Goal: Task Accomplishment & Management: Manage account settings

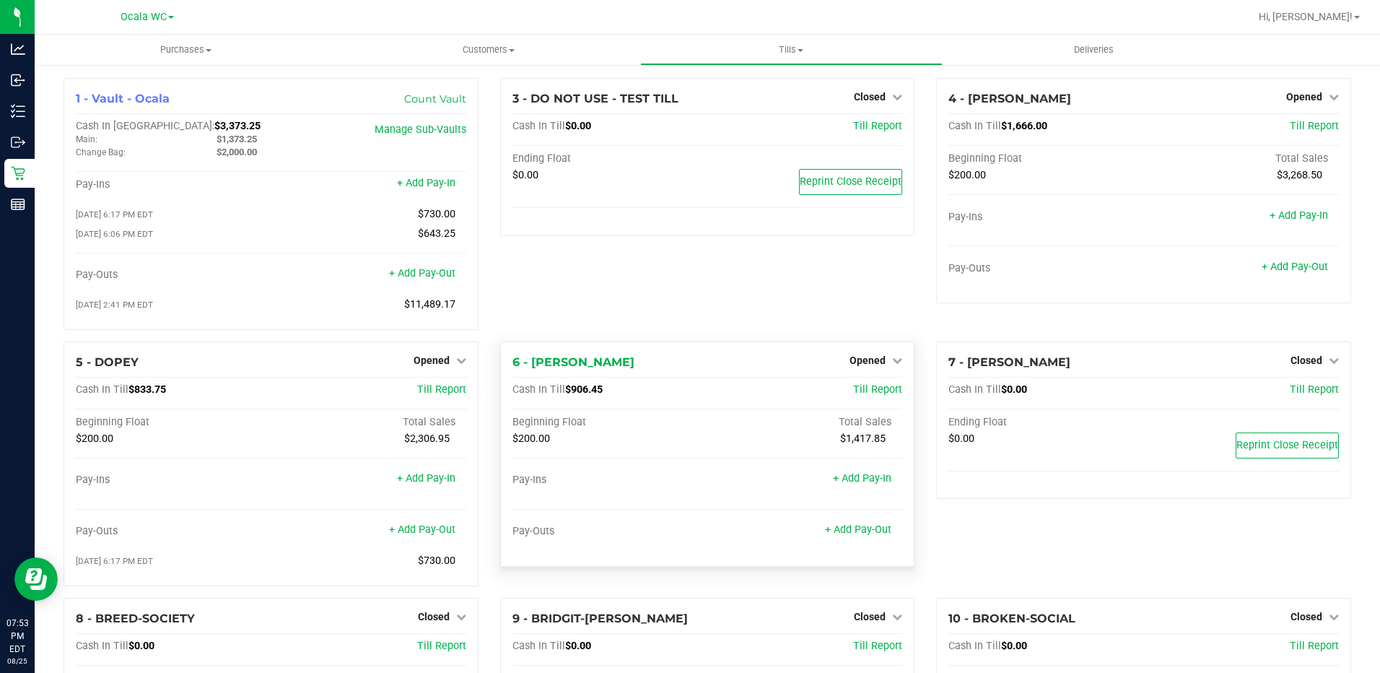
click at [859, 352] on div "6 - FOXY-BROWN Opened Close Till Cash In Till $906.45 Till Report Beginning Flo…" at bounding box center [707, 453] width 415 height 225
click at [863, 361] on span "Opened" at bounding box center [867, 360] width 36 height 12
click at [865, 394] on link "Close Till" at bounding box center [869, 390] width 39 height 12
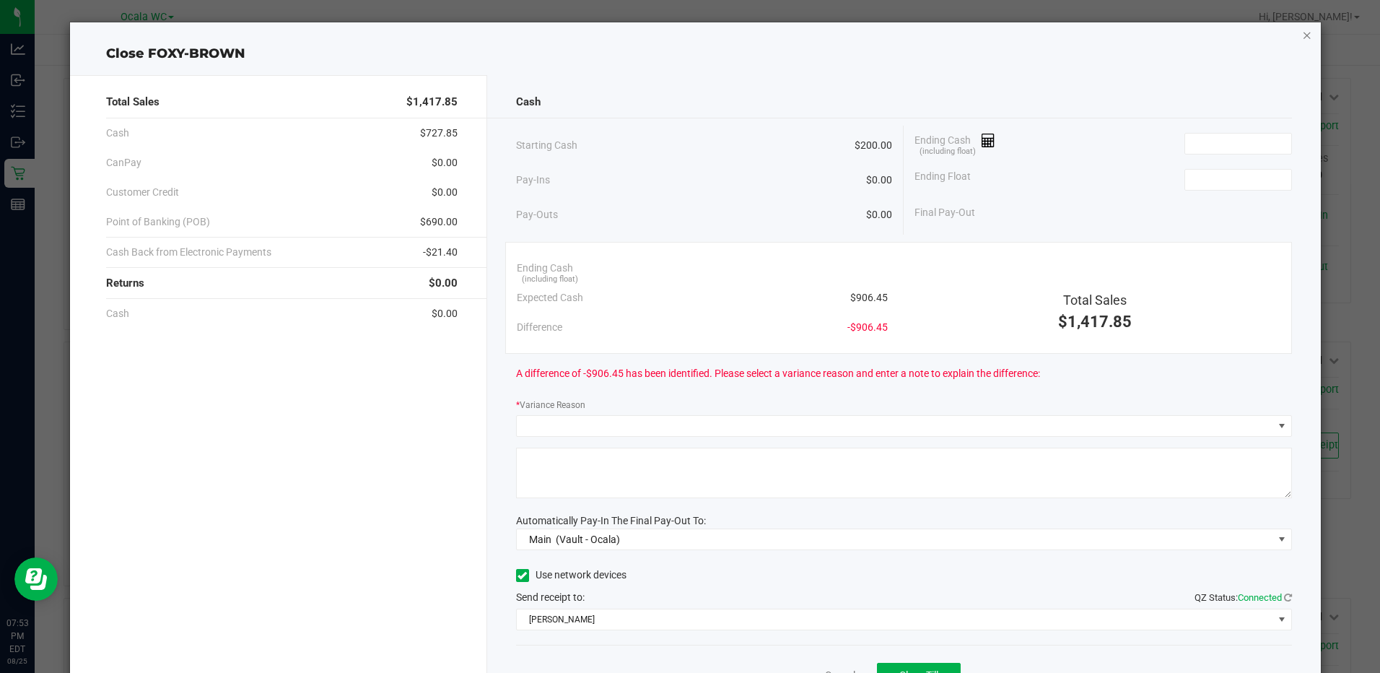
click at [1302, 34] on icon "button" at bounding box center [1307, 34] width 10 height 17
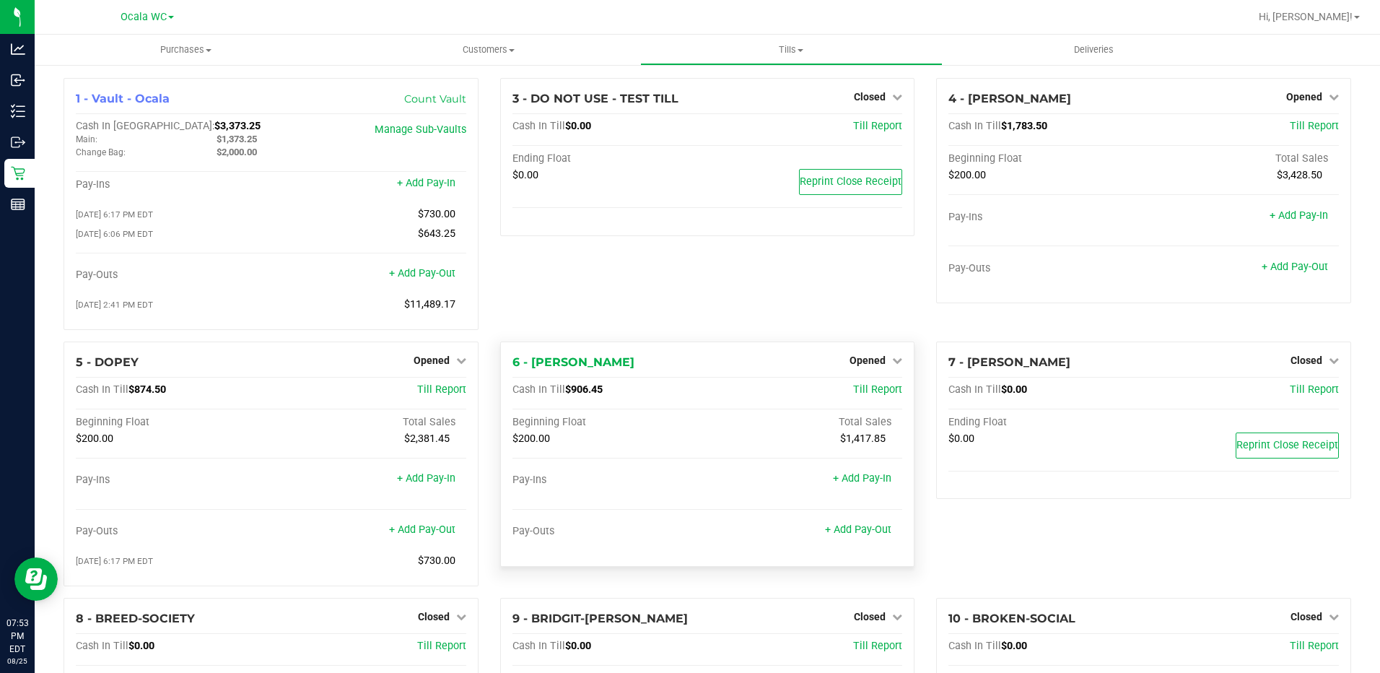
click at [883, 356] on div "Opened" at bounding box center [875, 359] width 53 height 17
click at [880, 366] on link "Opened" at bounding box center [875, 360] width 53 height 12
click at [865, 388] on link "Close Till" at bounding box center [869, 390] width 39 height 12
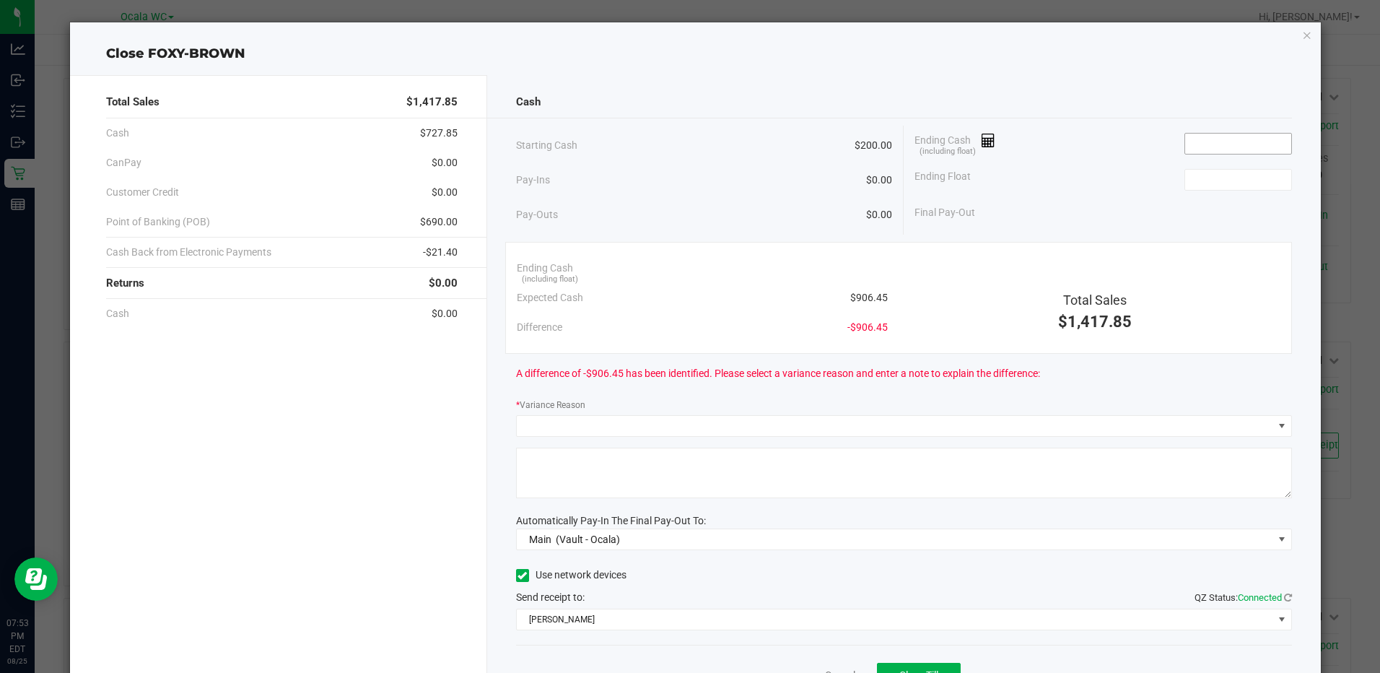
click at [1209, 140] on input at bounding box center [1238, 144] width 106 height 20
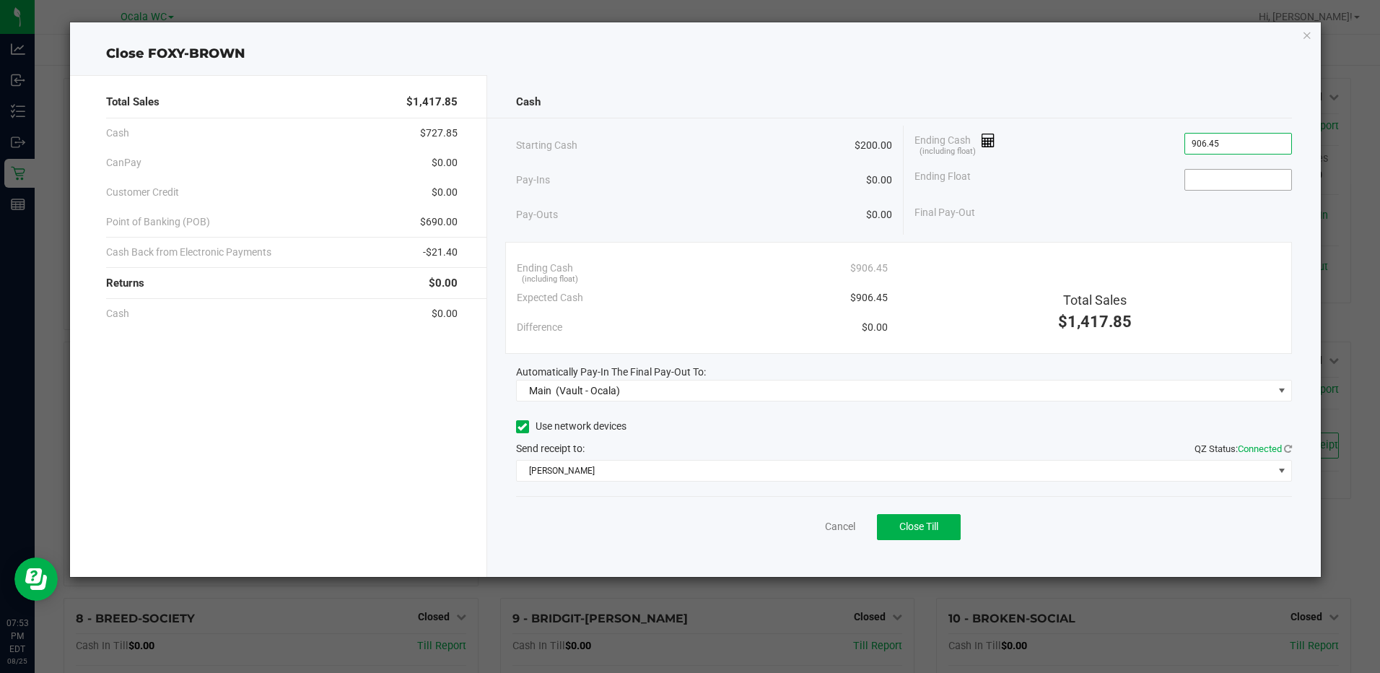
type input "$906.45"
click at [1190, 175] on input at bounding box center [1238, 180] width 106 height 20
type input "$200.00"
click at [1130, 193] on div "Ending Float $200.00" at bounding box center [1102, 180] width 377 height 36
click at [922, 520] on button "Close Till" at bounding box center [919, 527] width 84 height 26
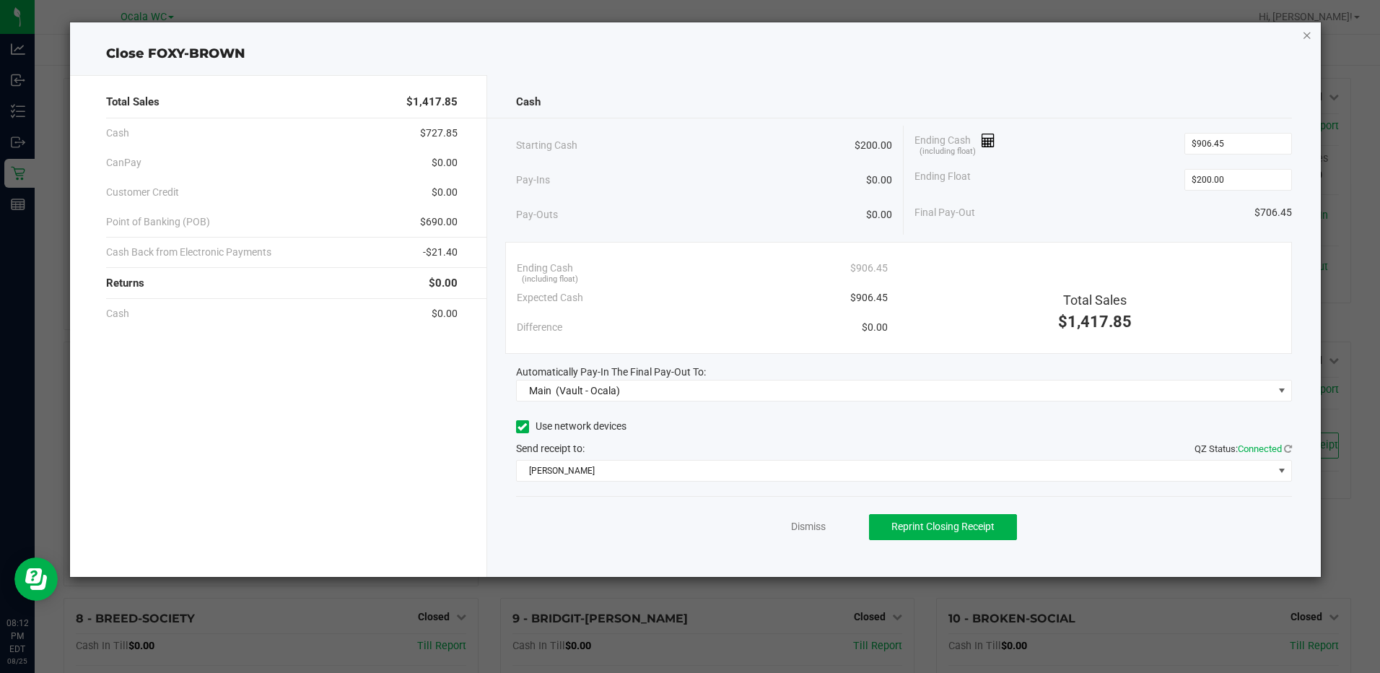
click at [1305, 33] on icon "button" at bounding box center [1307, 34] width 10 height 17
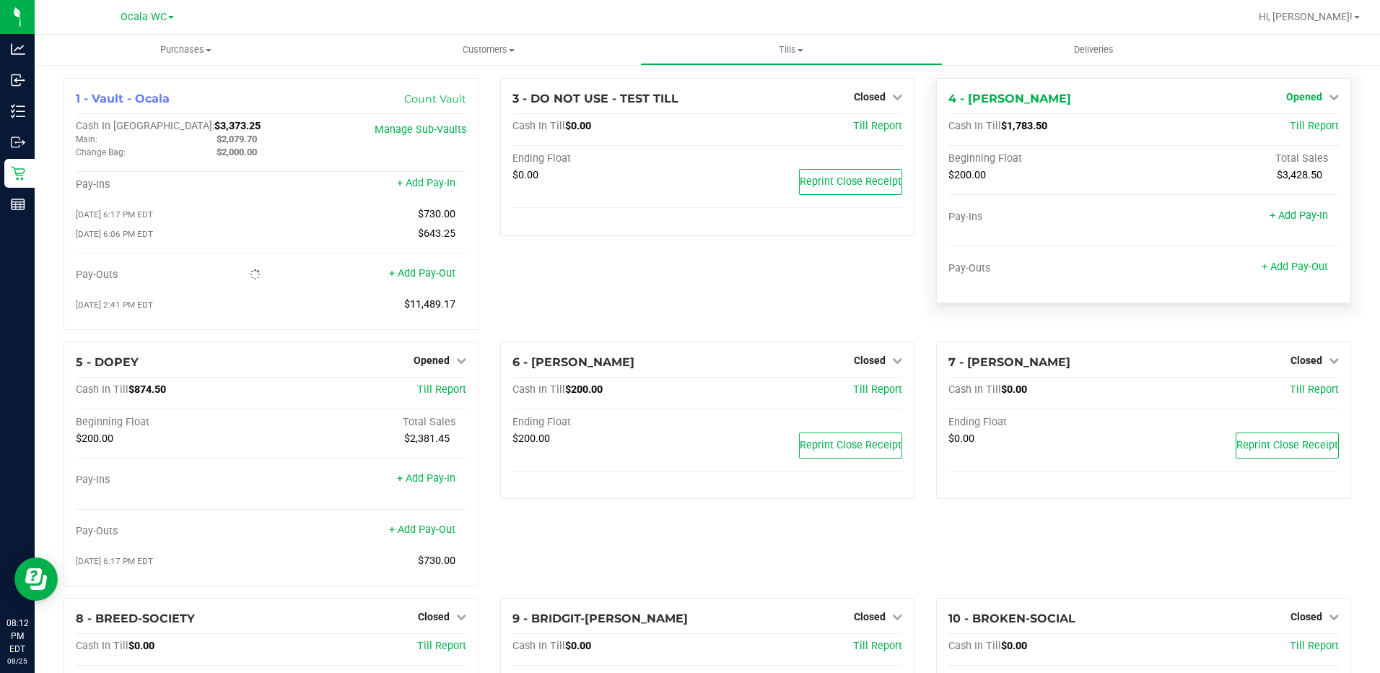
click at [1310, 92] on span "Opened" at bounding box center [1304, 97] width 36 height 12
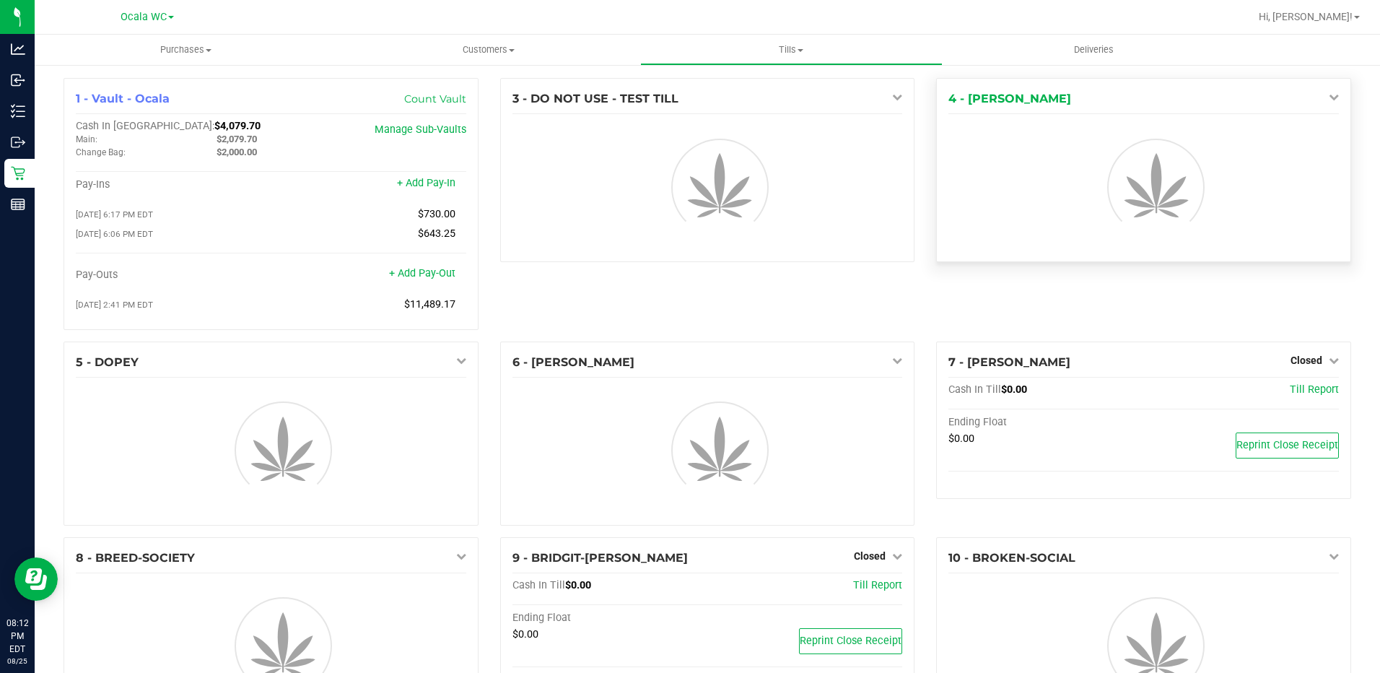
click at [1329, 100] on icon at bounding box center [1334, 97] width 10 height 10
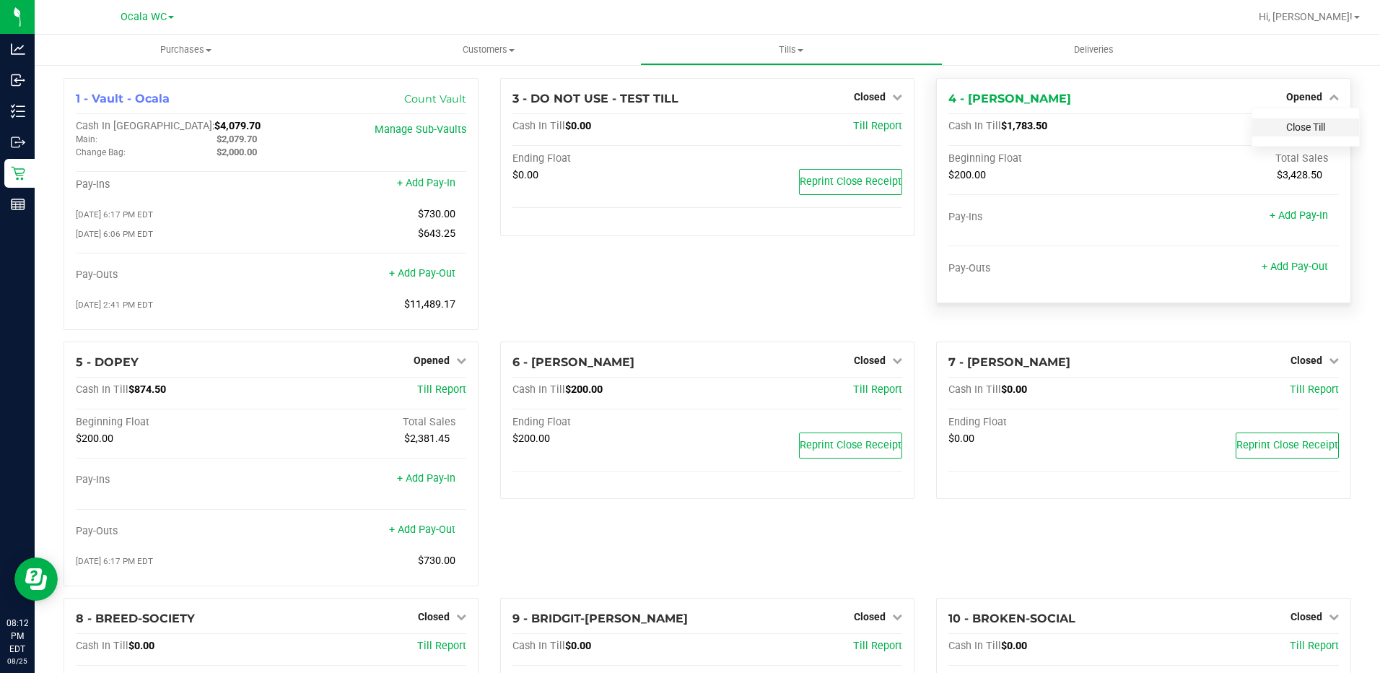
click at [1311, 123] on link "Close Till" at bounding box center [1305, 127] width 39 height 12
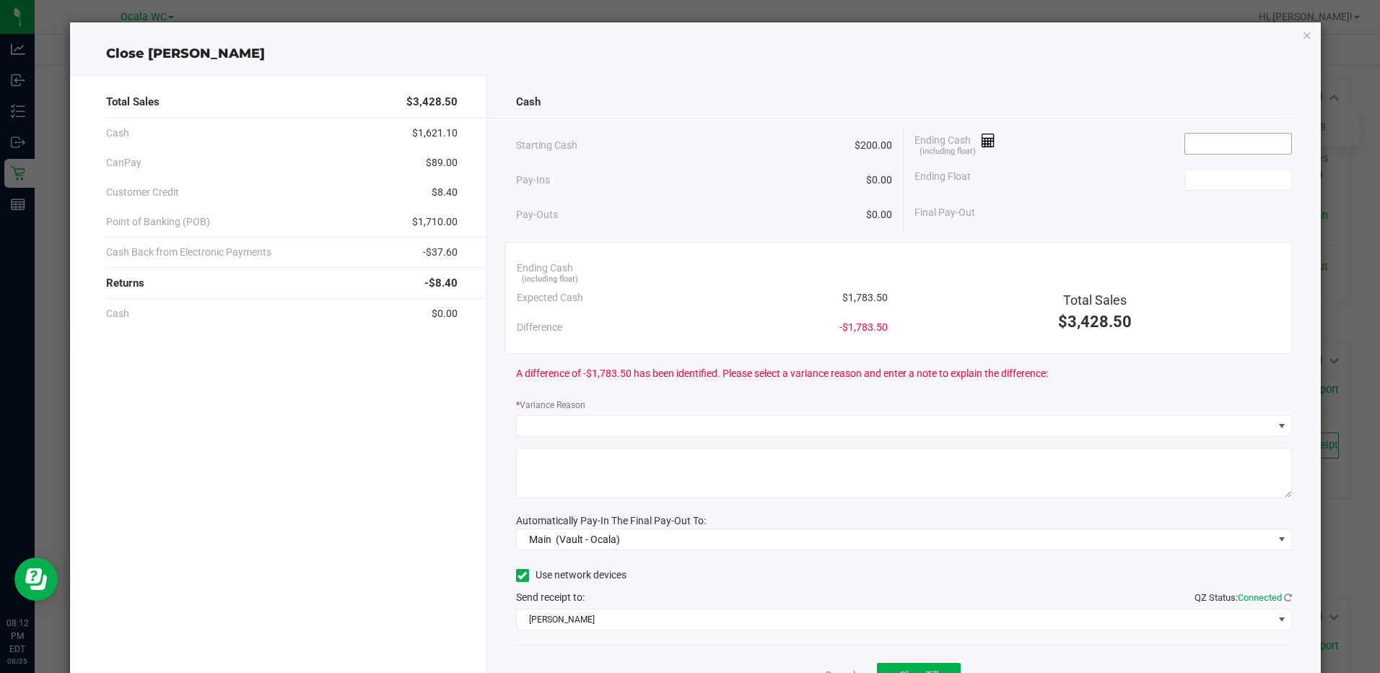
click at [1193, 140] on input at bounding box center [1238, 144] width 106 height 20
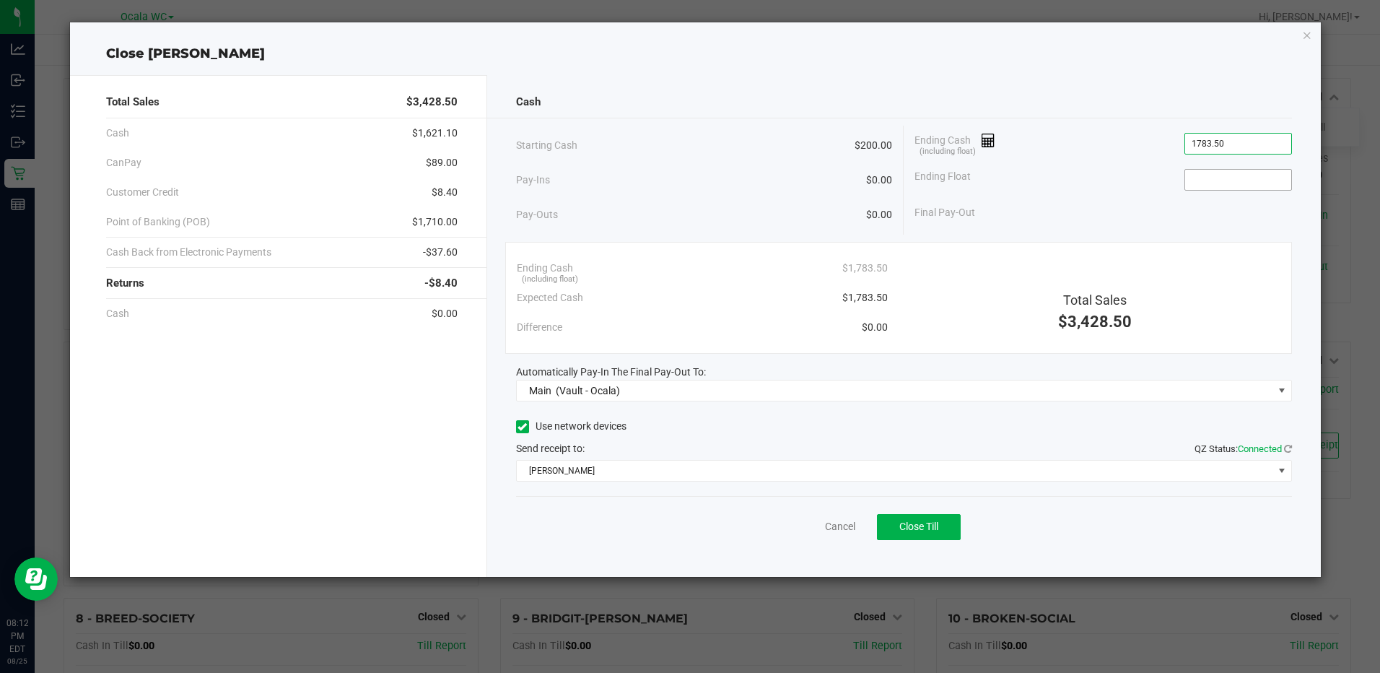
type input "$1,783.50"
click at [1217, 185] on input at bounding box center [1238, 180] width 106 height 20
type input "$200.00"
click at [1186, 209] on div "Final Pay-Out $1,583.50" at bounding box center [1102, 213] width 377 height 30
click at [911, 507] on div "Cancel Close Till" at bounding box center [904, 524] width 776 height 56
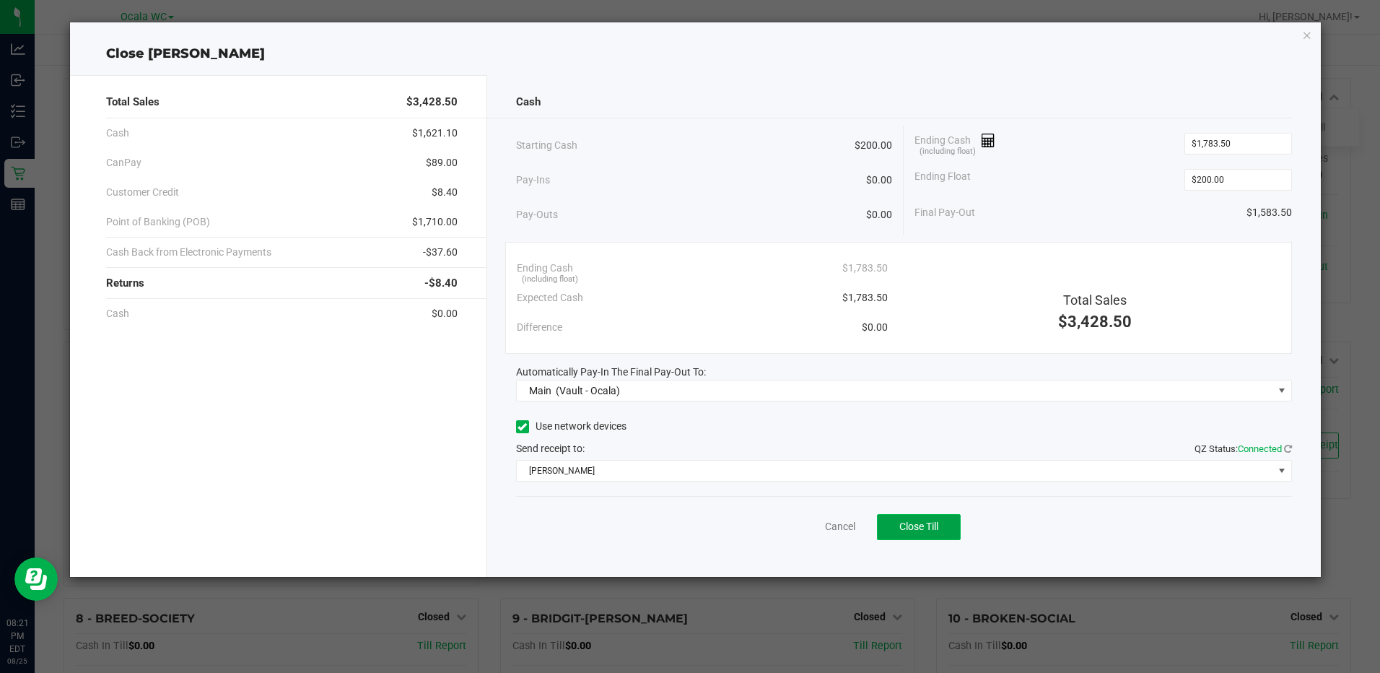
click at [911, 522] on span "Close Till" at bounding box center [918, 526] width 39 height 12
click at [801, 523] on link "Dismiss" at bounding box center [808, 526] width 35 height 15
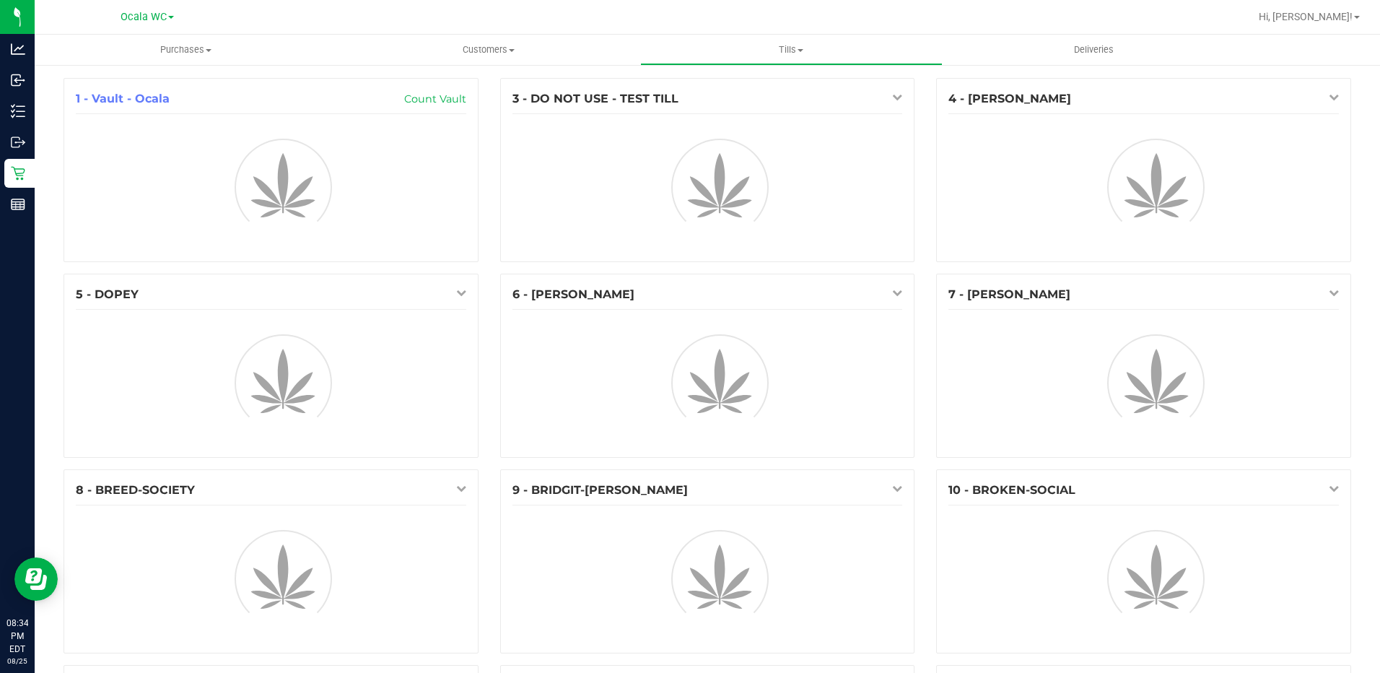
click at [461, 289] on icon at bounding box center [461, 292] width 10 height 10
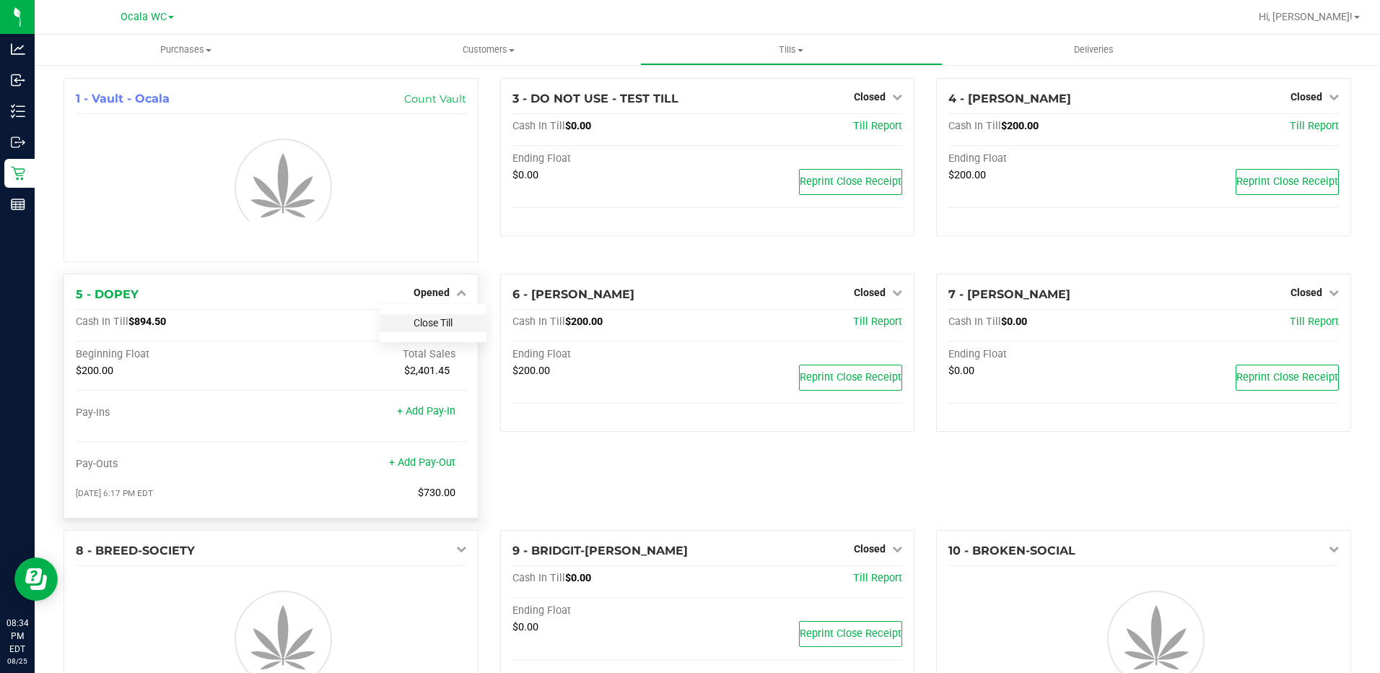
click at [421, 320] on link "Close Till" at bounding box center [432, 323] width 39 height 12
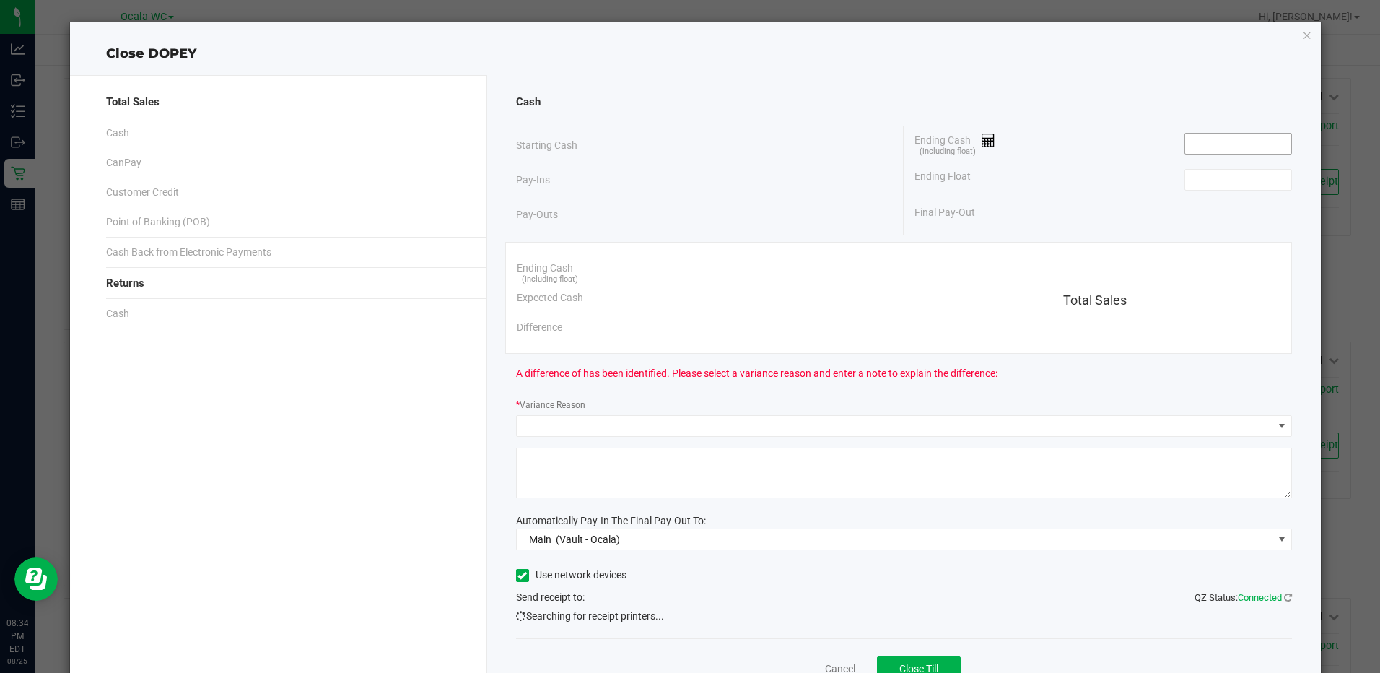
click at [1222, 144] on input at bounding box center [1238, 144] width 106 height 20
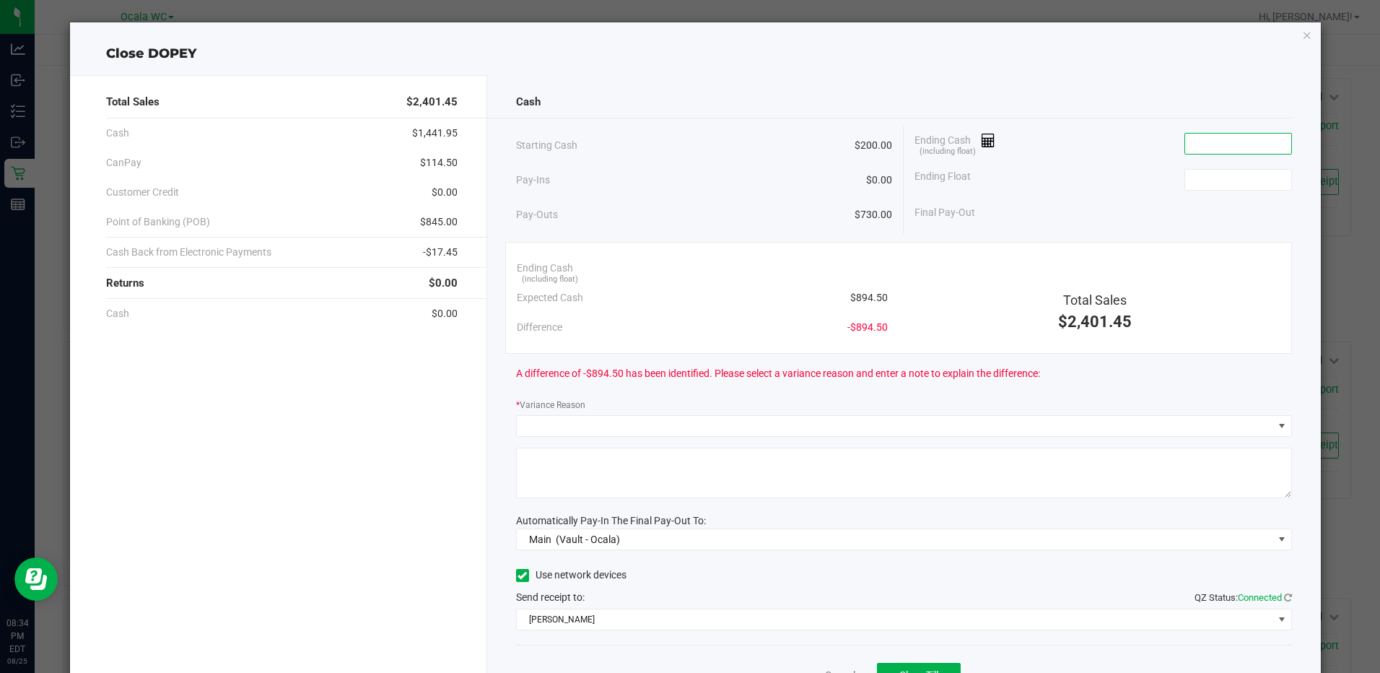
type input "9"
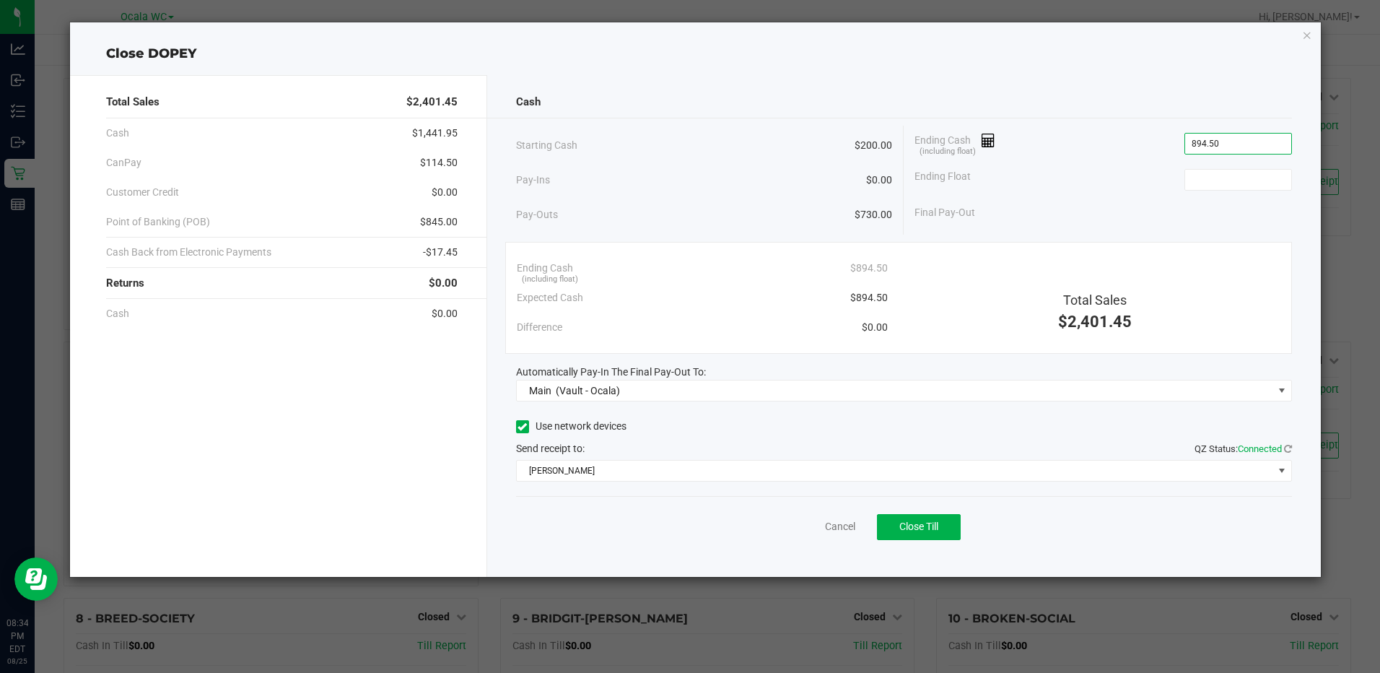
type input "$894.50"
click at [919, 526] on span "Close Till" at bounding box center [918, 526] width 39 height 12
type input "$200.00"
click at [800, 530] on link "Dismiss" at bounding box center [808, 526] width 35 height 15
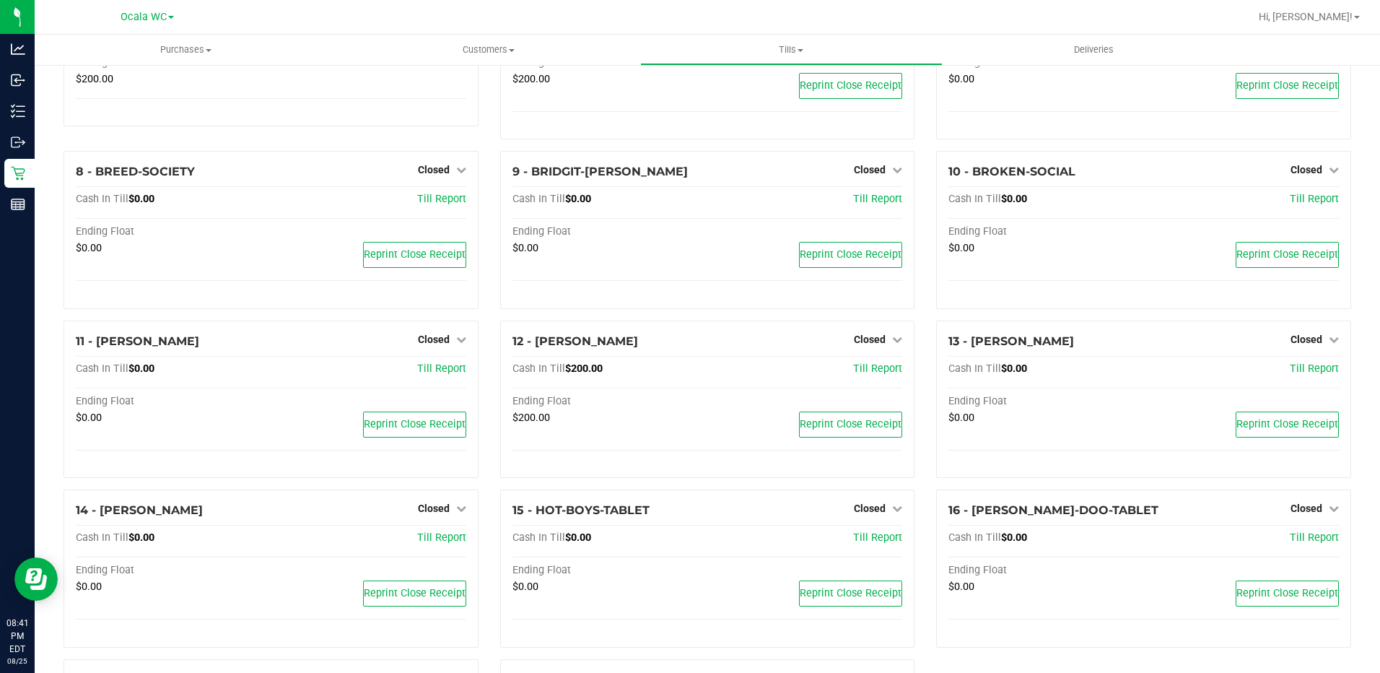
scroll to position [600, 0]
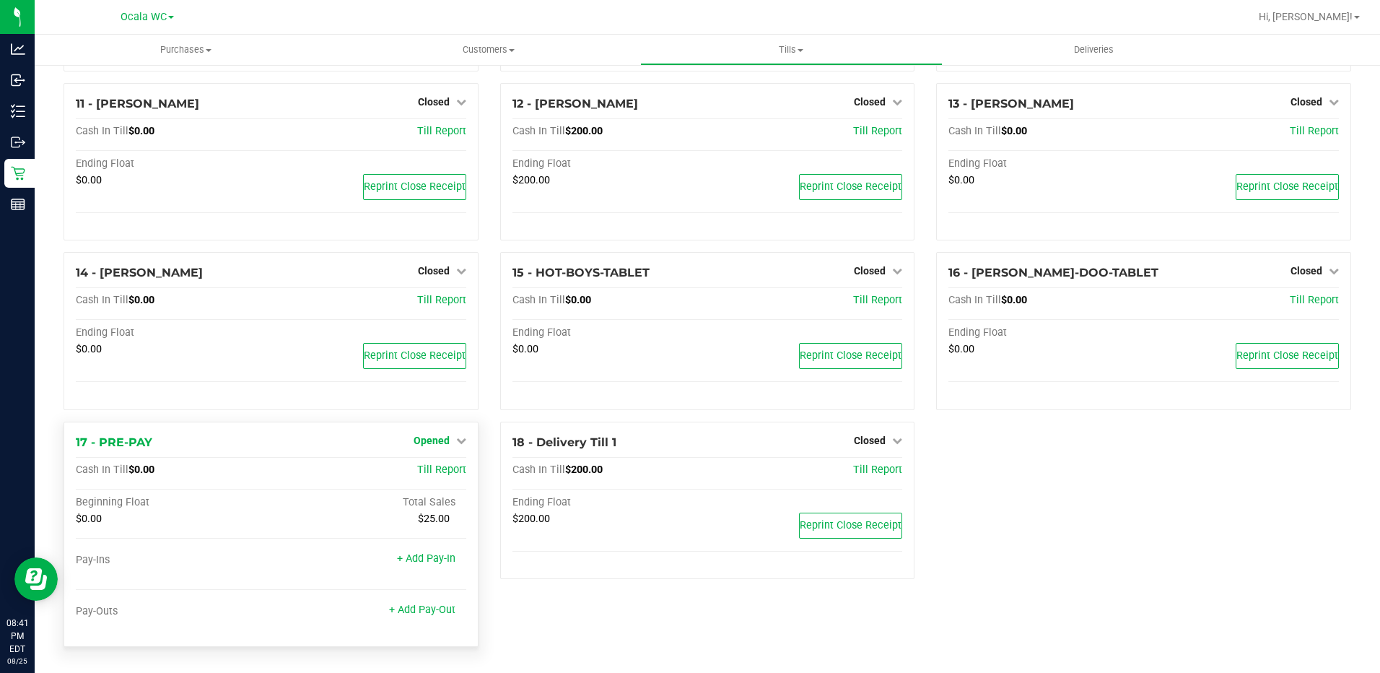
click at [415, 440] on span "Opened" at bounding box center [431, 440] width 36 height 12
click at [424, 472] on link "Close Till" at bounding box center [432, 470] width 39 height 12
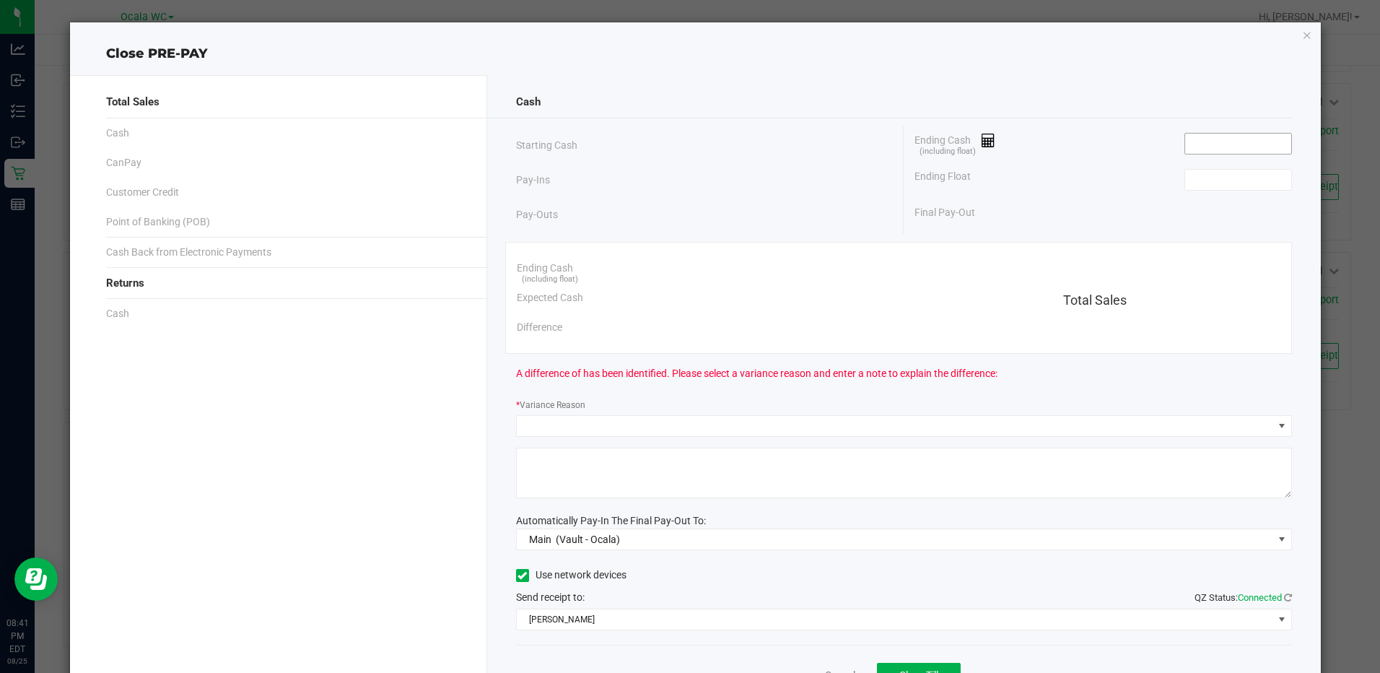
click at [1200, 142] on input at bounding box center [1238, 144] width 106 height 20
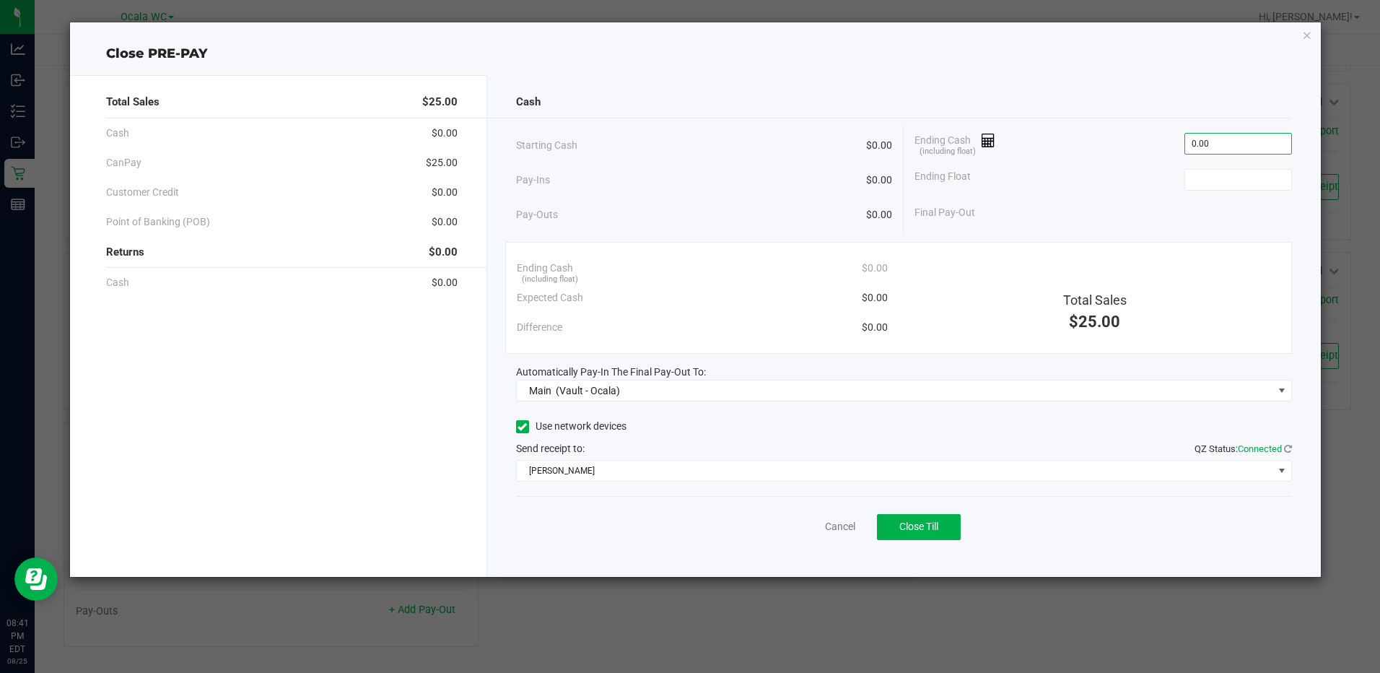
type input "$0.00"
click at [912, 527] on span "Close Till" at bounding box center [918, 526] width 39 height 12
type input "$0.00"
click at [810, 530] on link "Dismiss" at bounding box center [808, 526] width 35 height 15
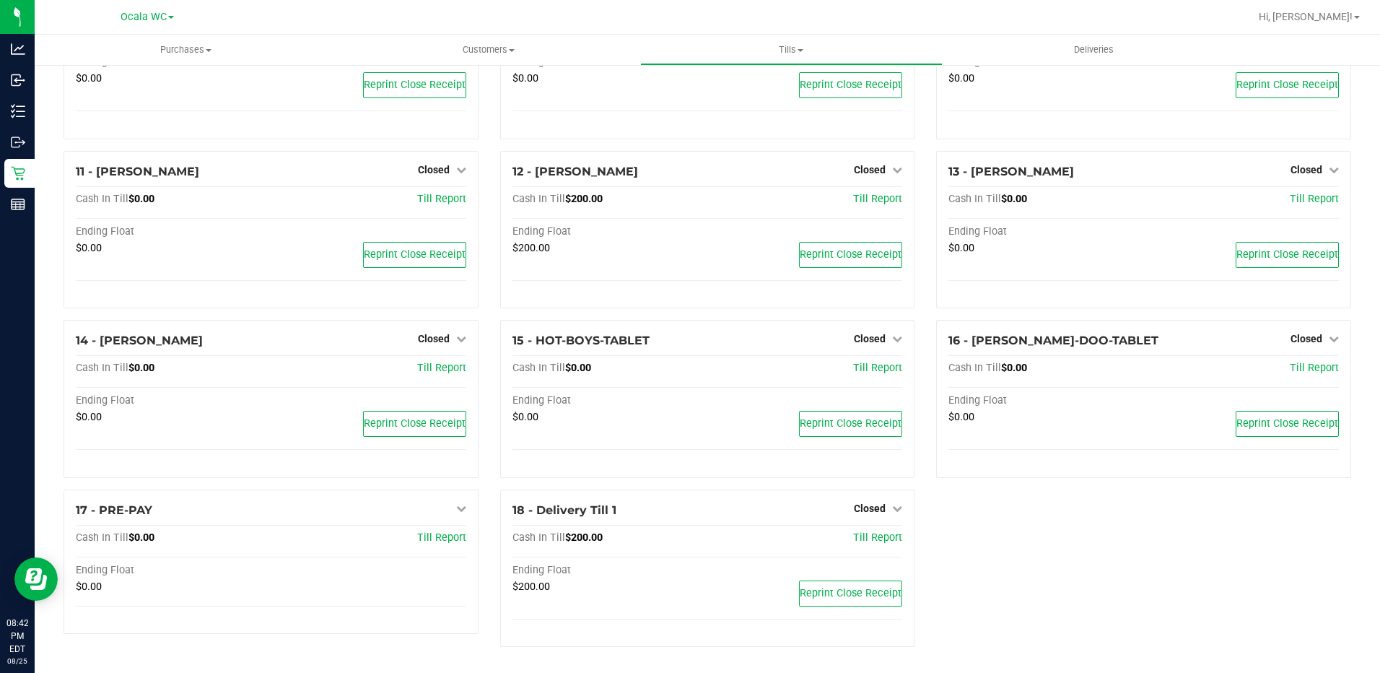
scroll to position [533, 0]
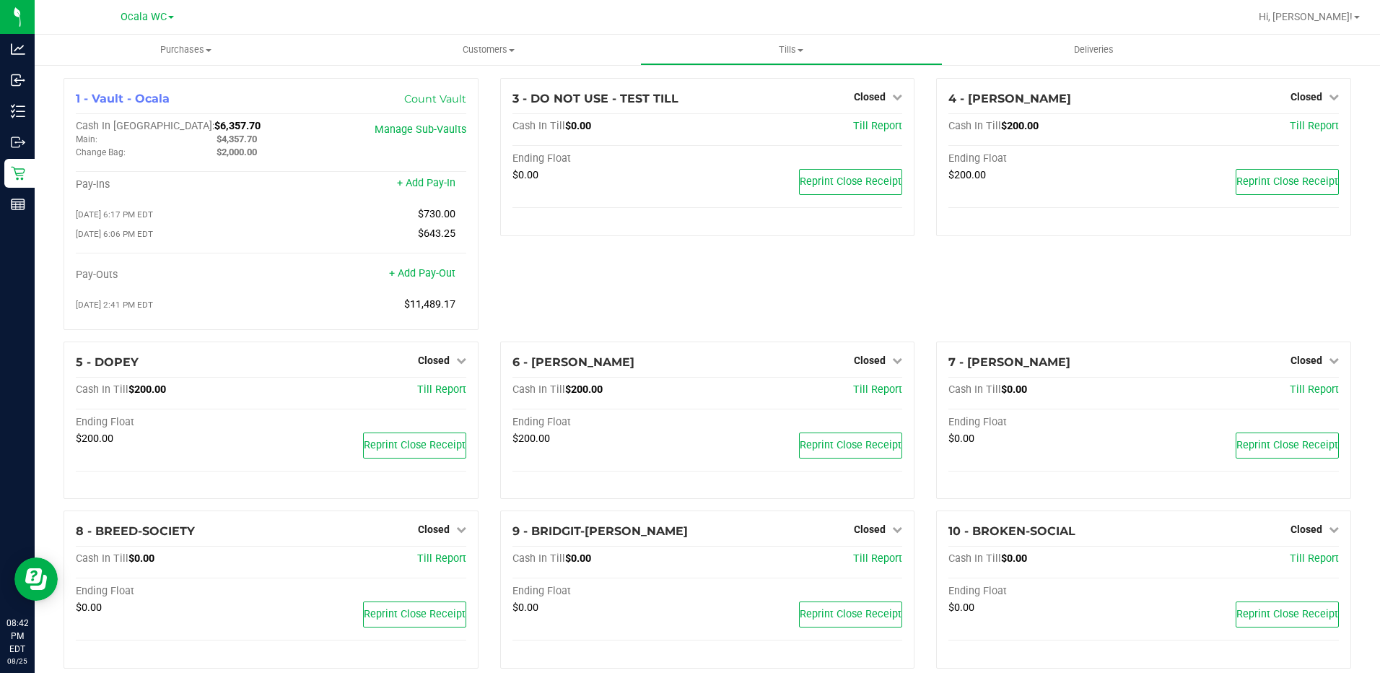
click at [22, 207] on line at bounding box center [18, 207] width 13 height 0
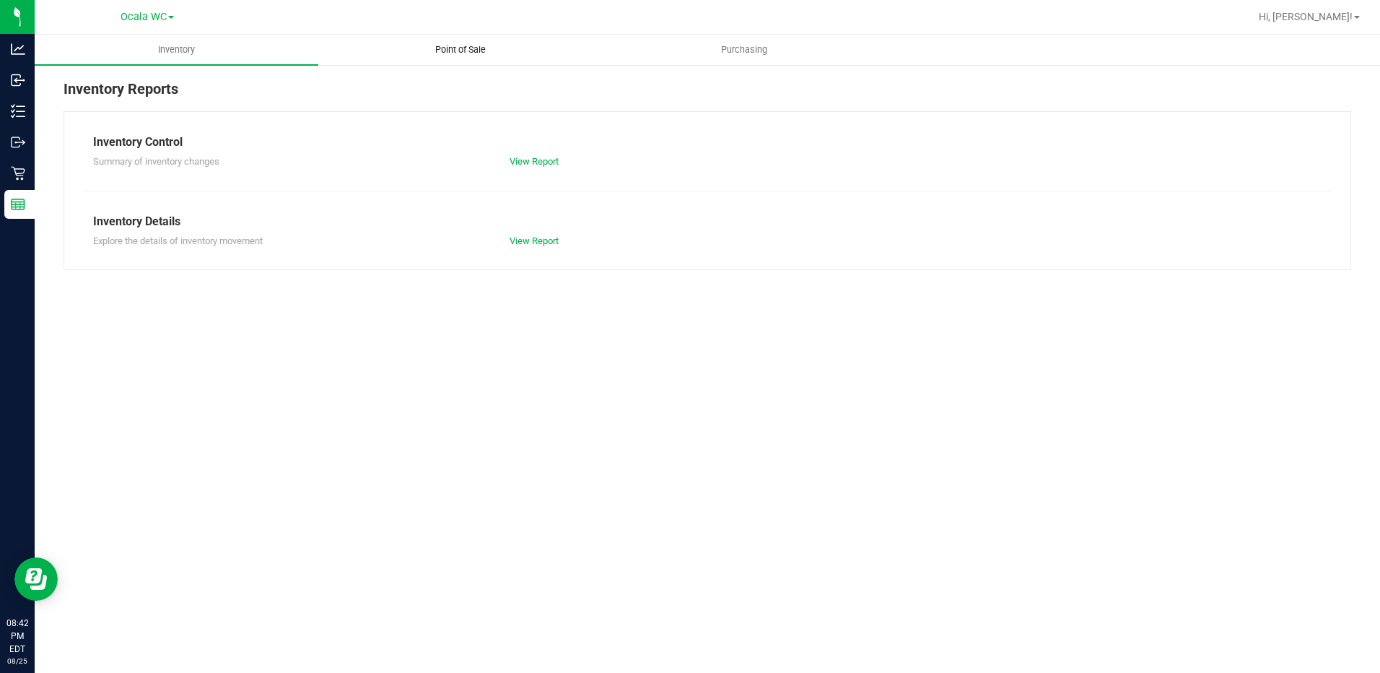
click at [456, 50] on span "Point of Sale" at bounding box center [460, 49] width 89 height 13
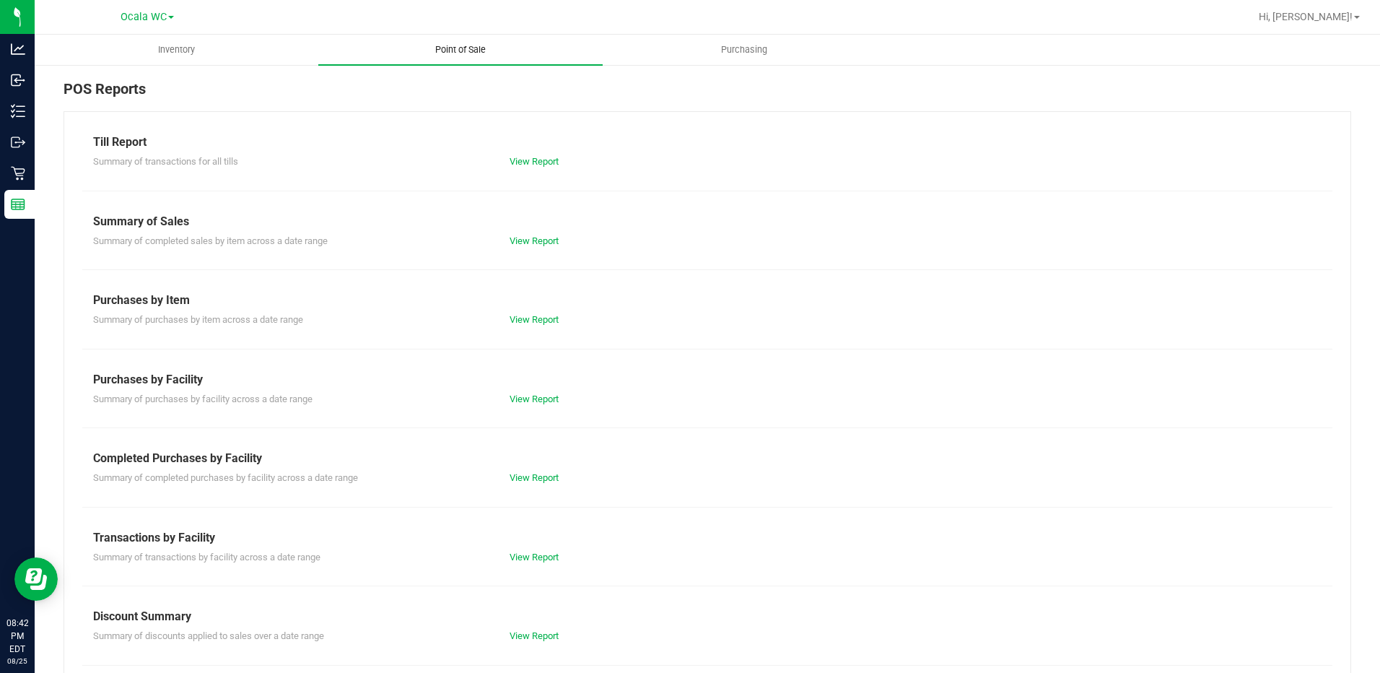
click at [522, 165] on link "View Report" at bounding box center [533, 161] width 49 height 11
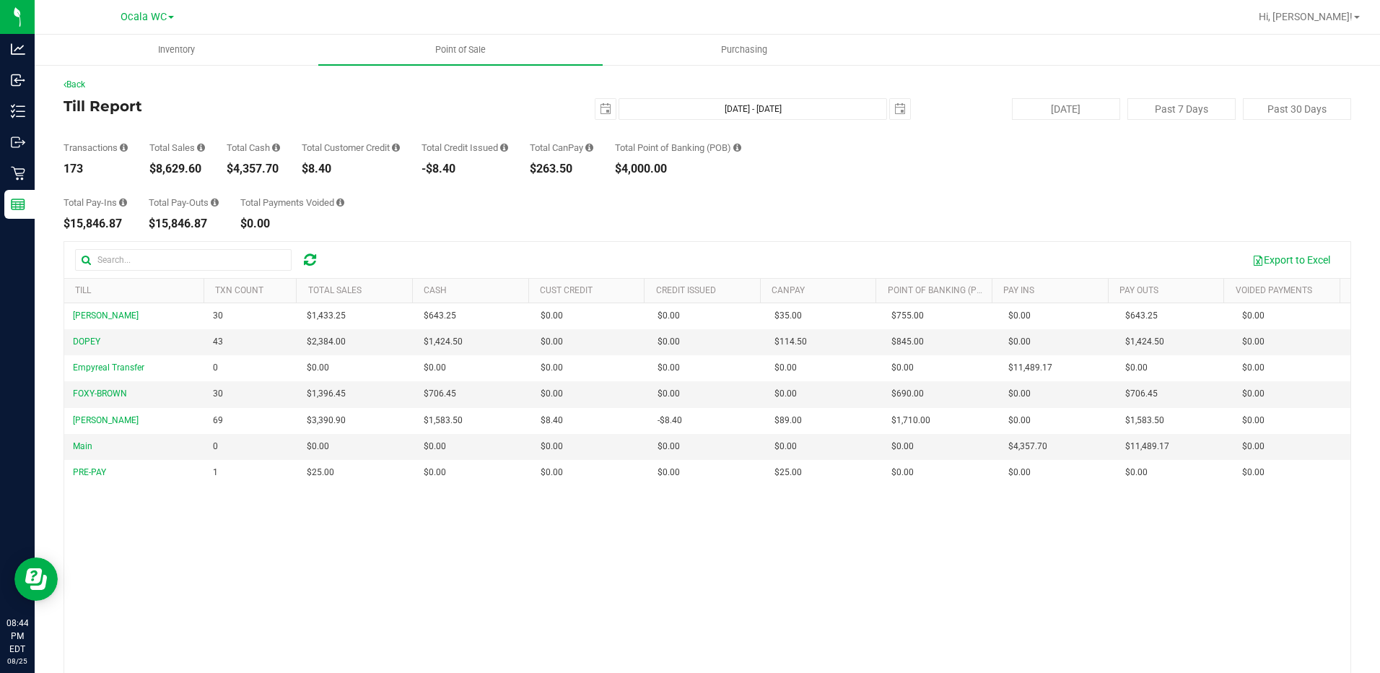
click at [83, 91] on div "Back Till Report [DATE] [DATE] - [DATE] [DATE] [DATE] Past 7 Days Past 30 Days …" at bounding box center [707, 420] width 1287 height 684
click at [76, 85] on link "Back" at bounding box center [75, 84] width 22 height 10
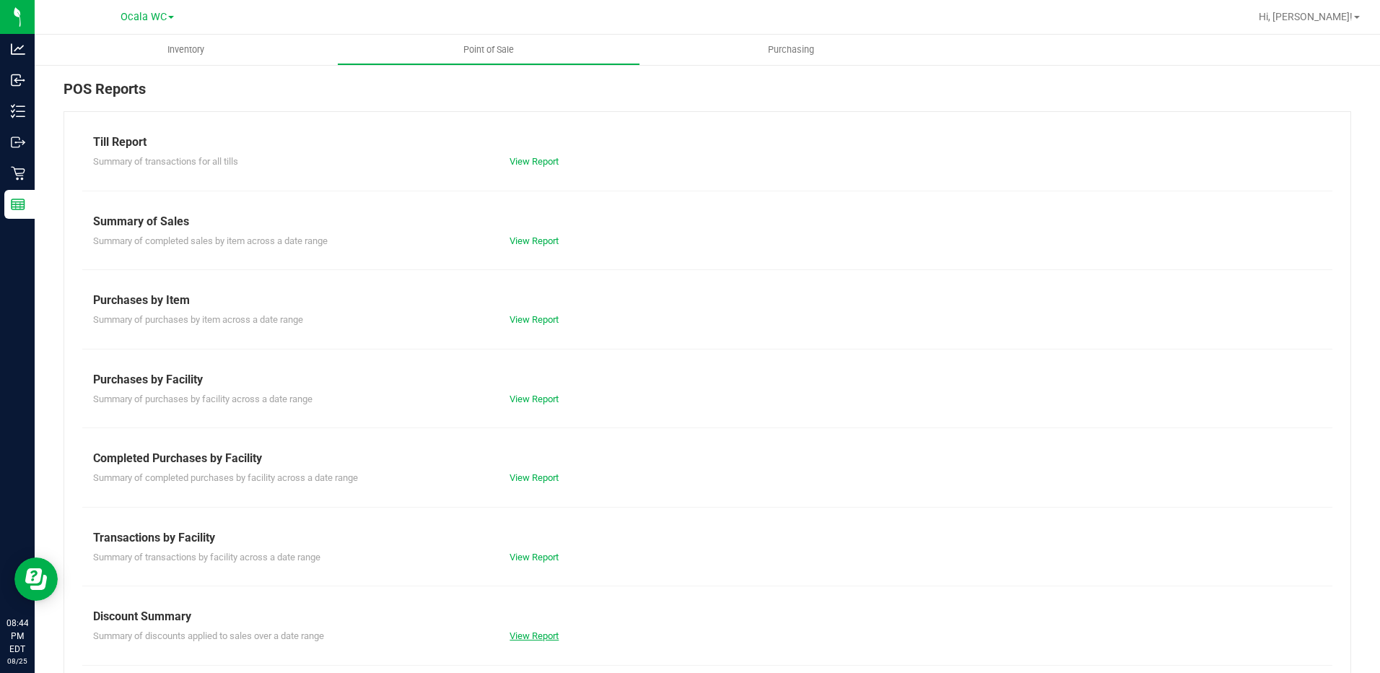
click at [545, 636] on link "View Report" at bounding box center [533, 635] width 49 height 11
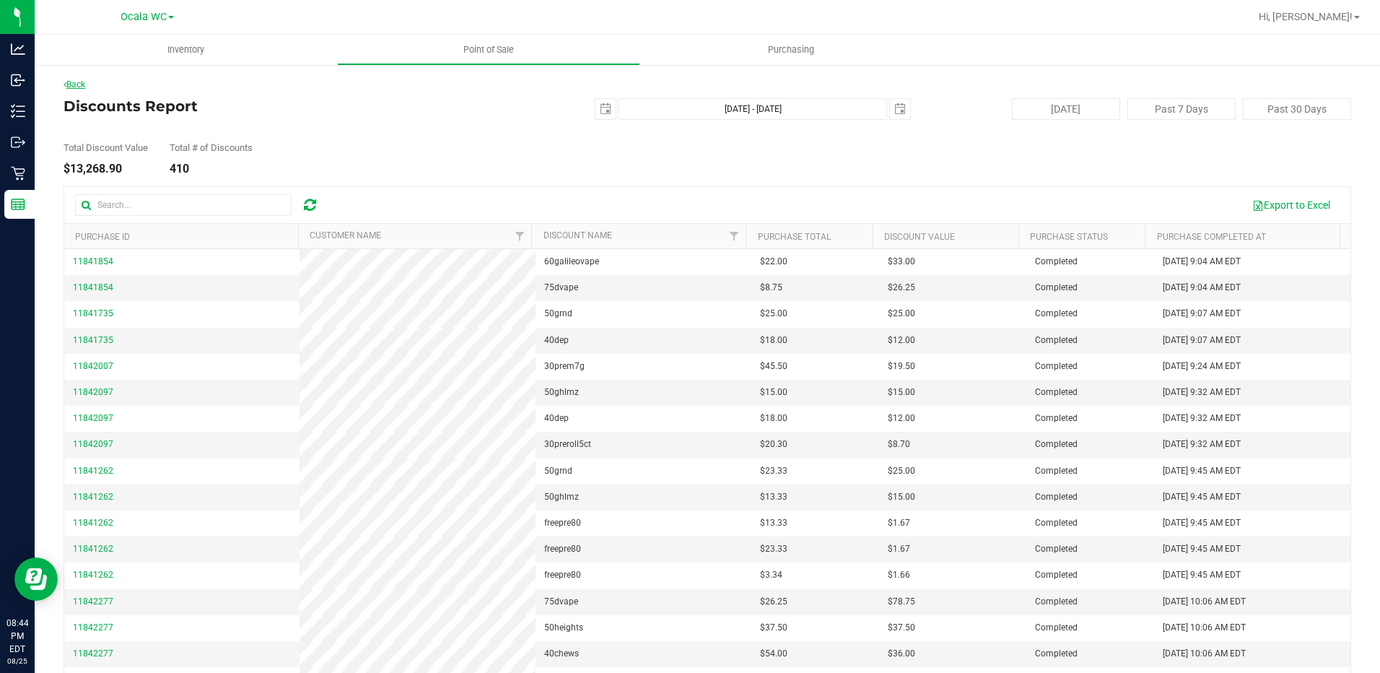
click at [74, 83] on link "Back" at bounding box center [75, 84] width 22 height 10
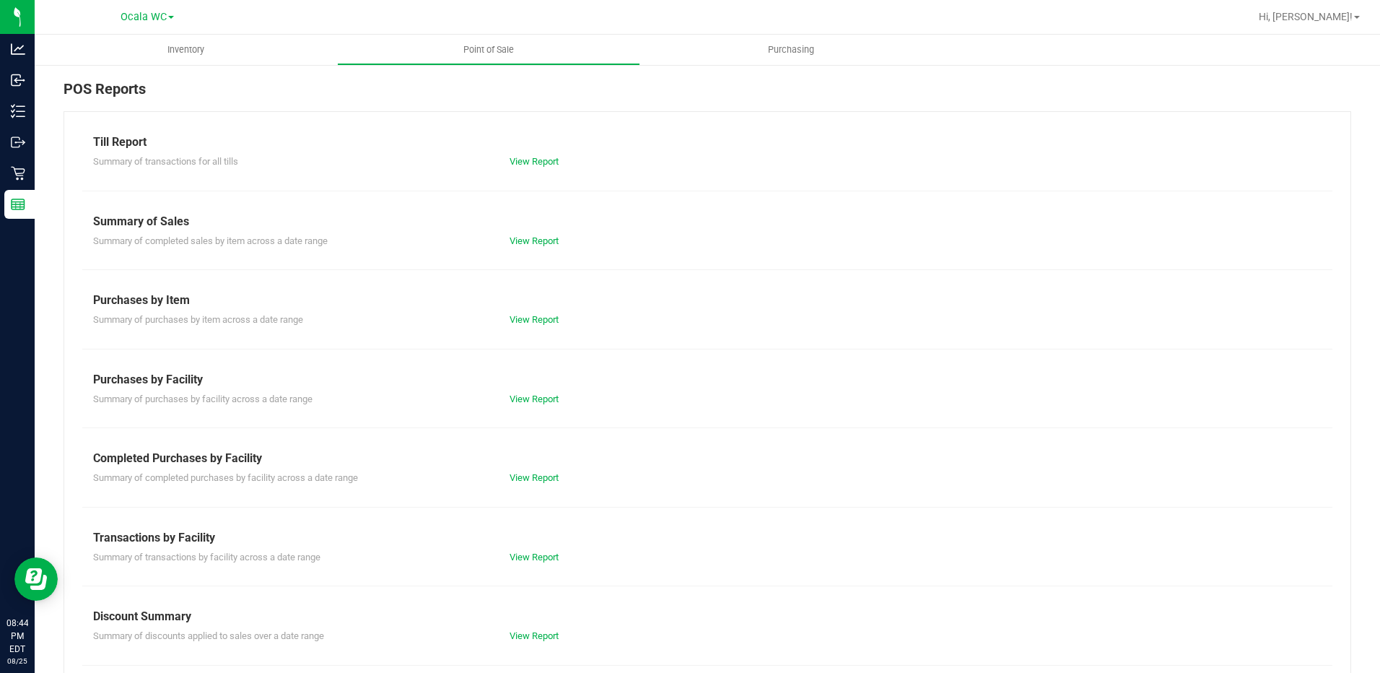
click at [532, 153] on div "Summary of transactions for all tills View Report" at bounding box center [707, 160] width 1250 height 18
click at [533, 155] on div "View Report" at bounding box center [707, 161] width 416 height 14
click at [527, 161] on link "View Report" at bounding box center [533, 161] width 49 height 11
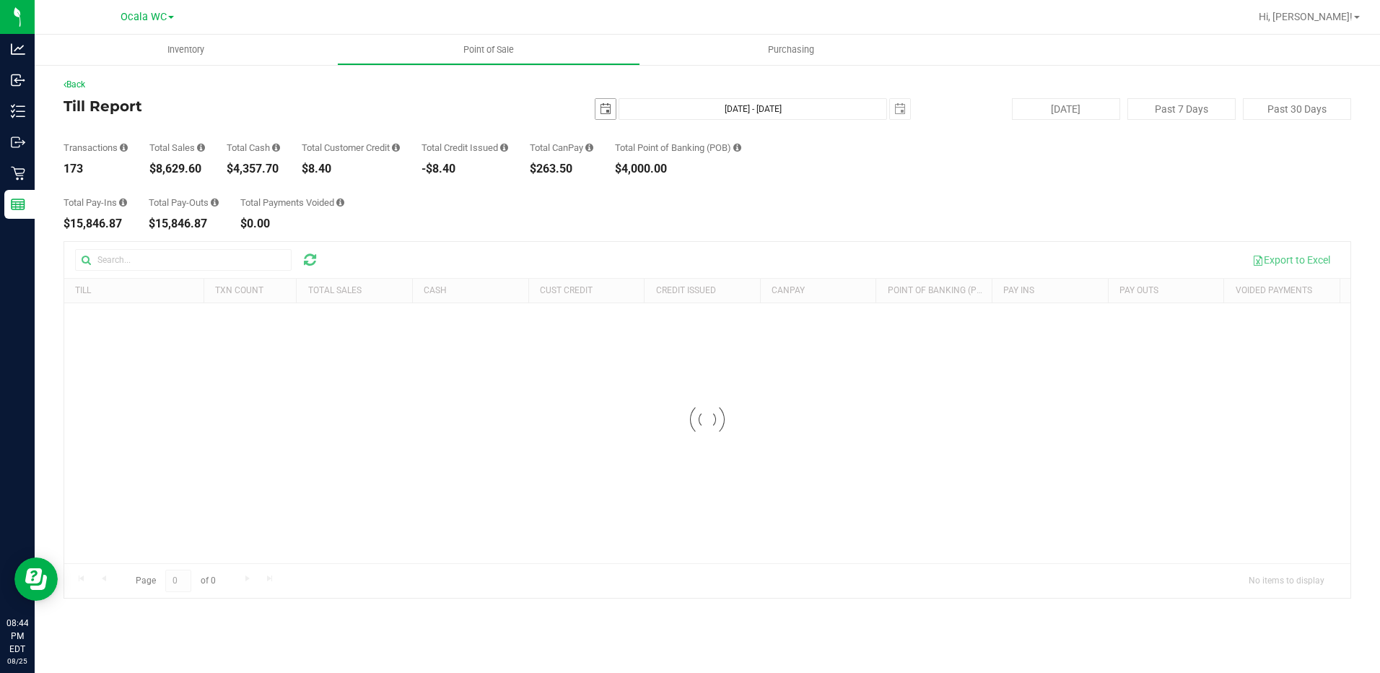
click at [610, 114] on span "select" at bounding box center [606, 109] width 12 height 12
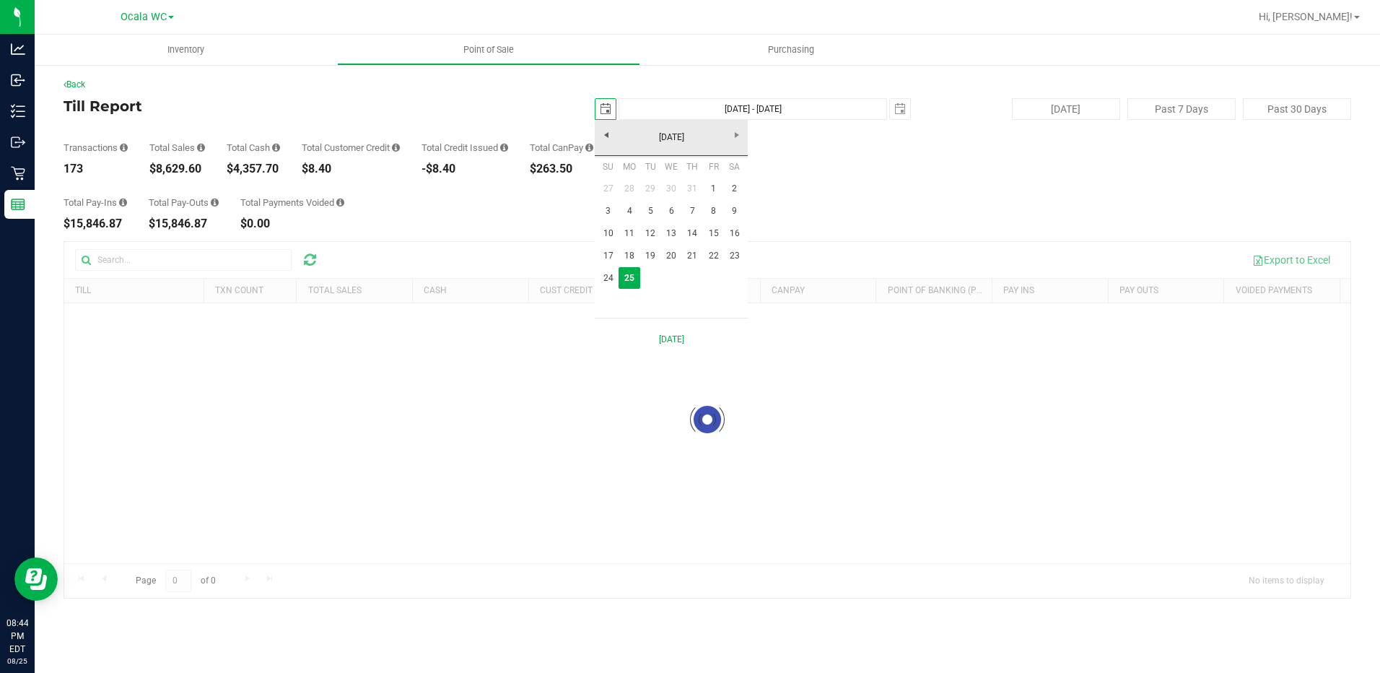
scroll to position [0, 36]
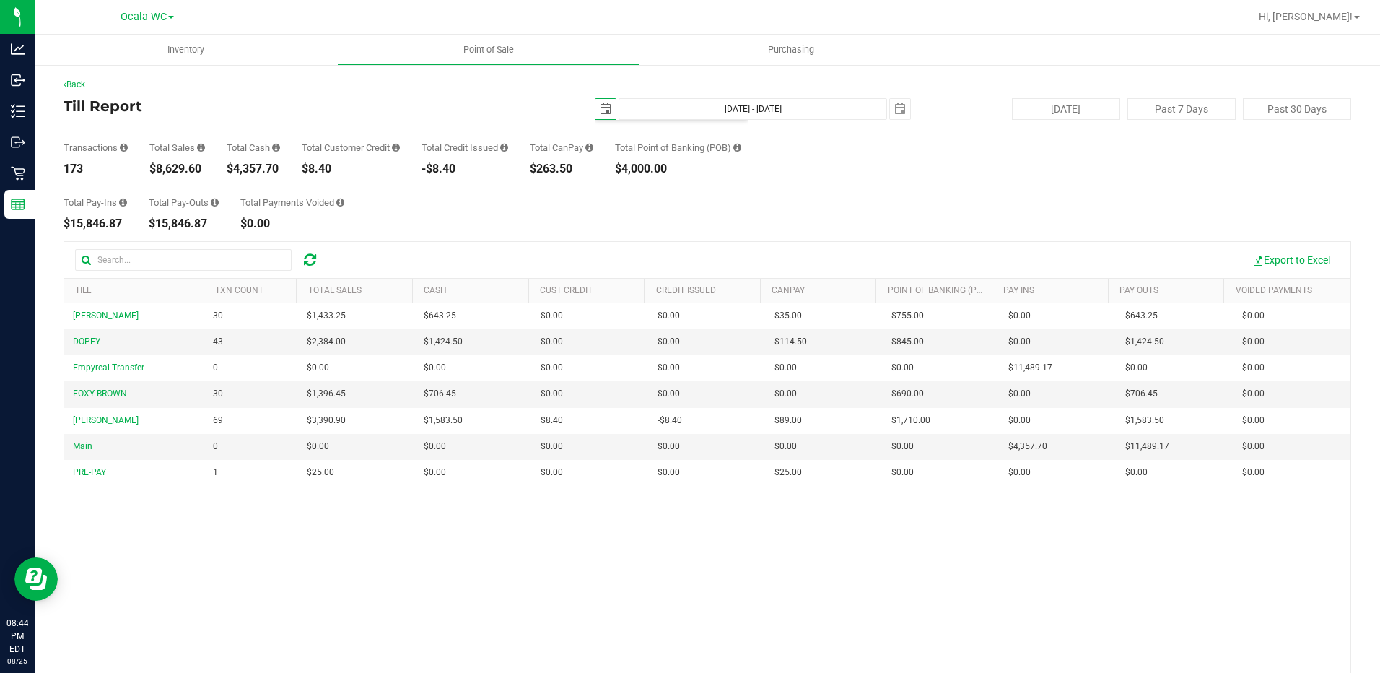
click at [610, 114] on div "[DATE] [DATE] - [DATE] [DATE]" at bounding box center [702, 109] width 440 height 22
click at [600, 109] on span "select" at bounding box center [606, 109] width 12 height 12
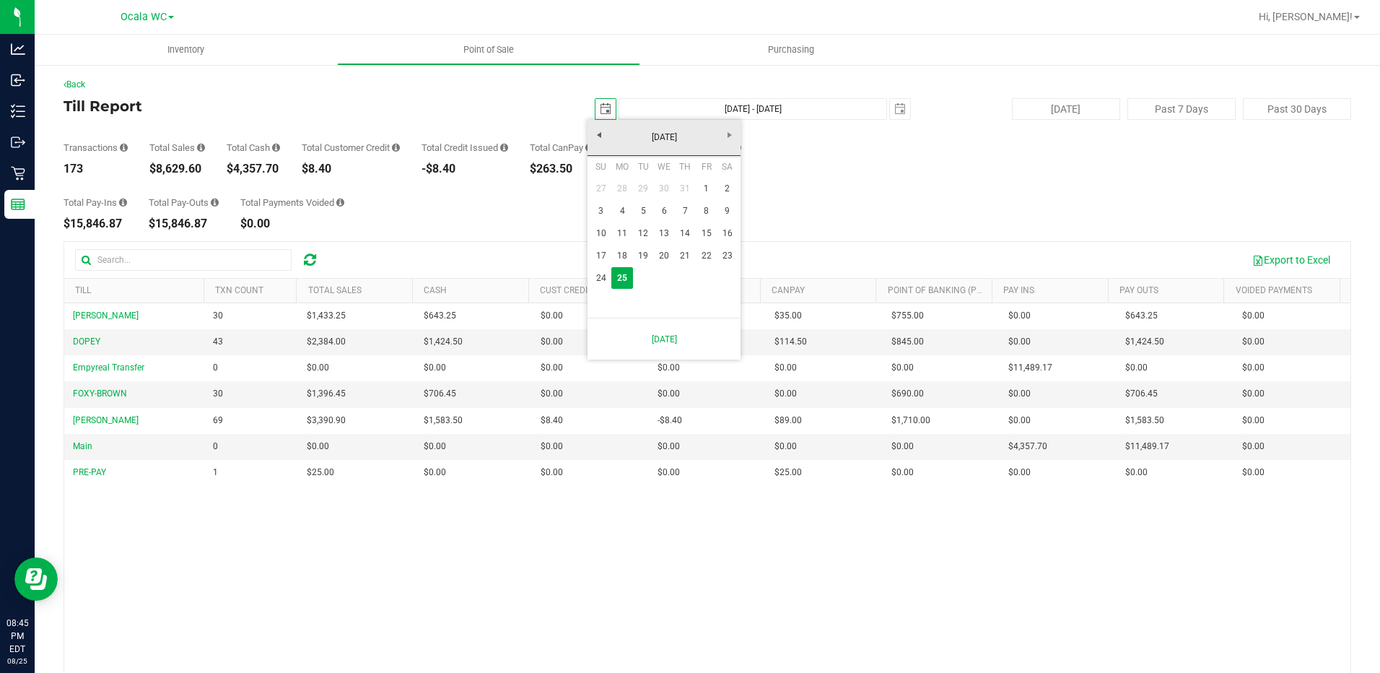
click at [704, 191] on link "1" at bounding box center [706, 189] width 21 height 22
type input "[DATE]"
type input "[DATE] - [DATE]"
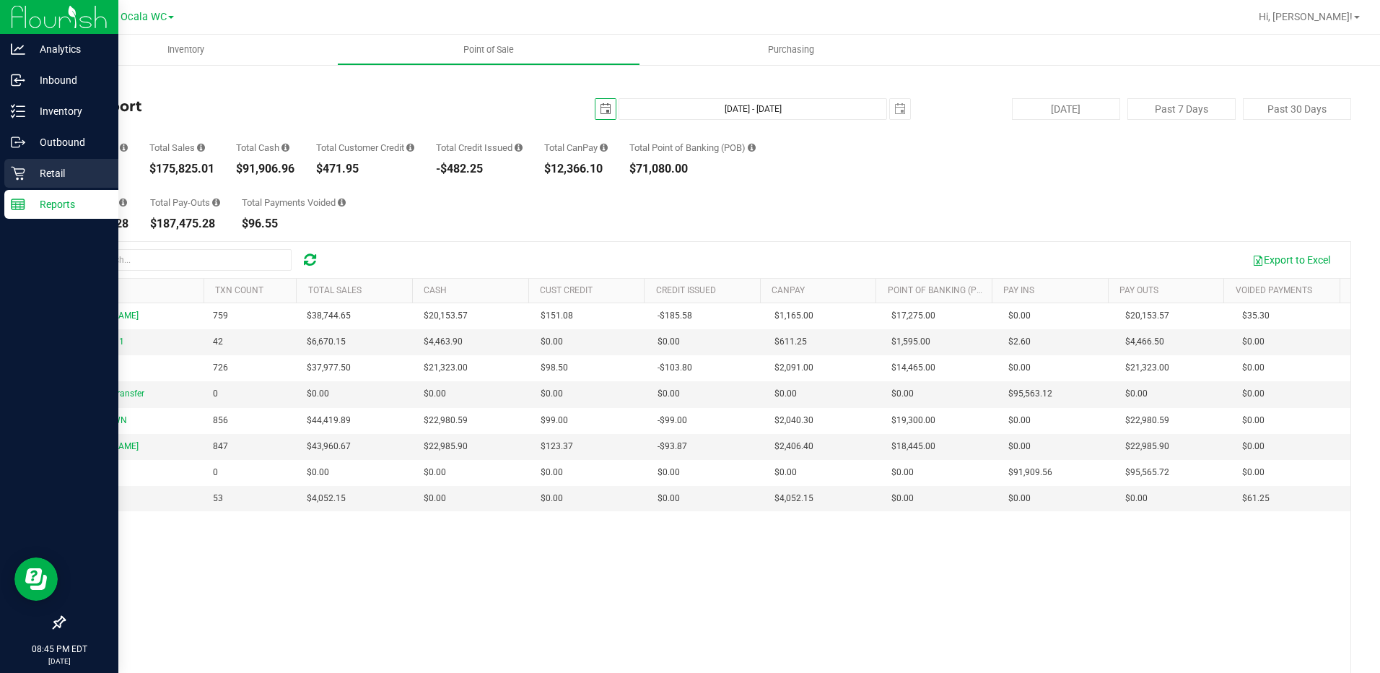
click at [27, 181] on p "Retail" at bounding box center [68, 173] width 87 height 17
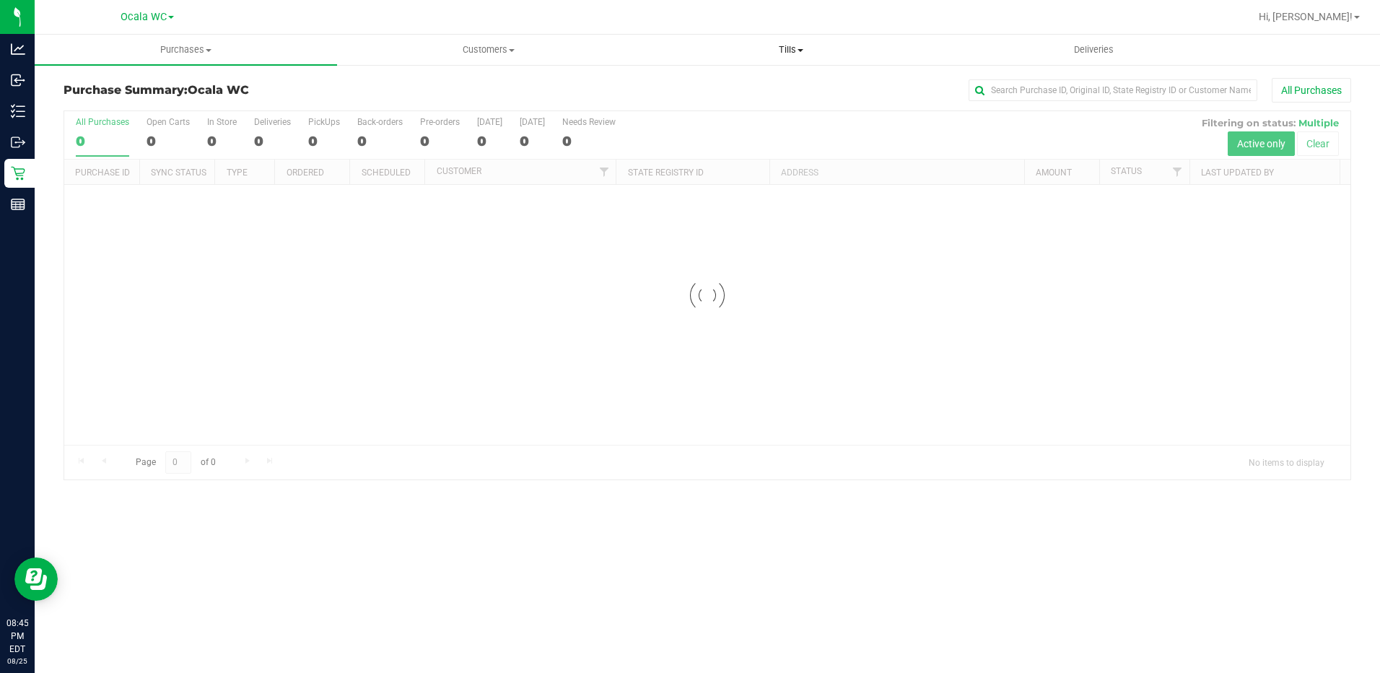
click at [800, 50] on span at bounding box center [800, 50] width 6 height 3
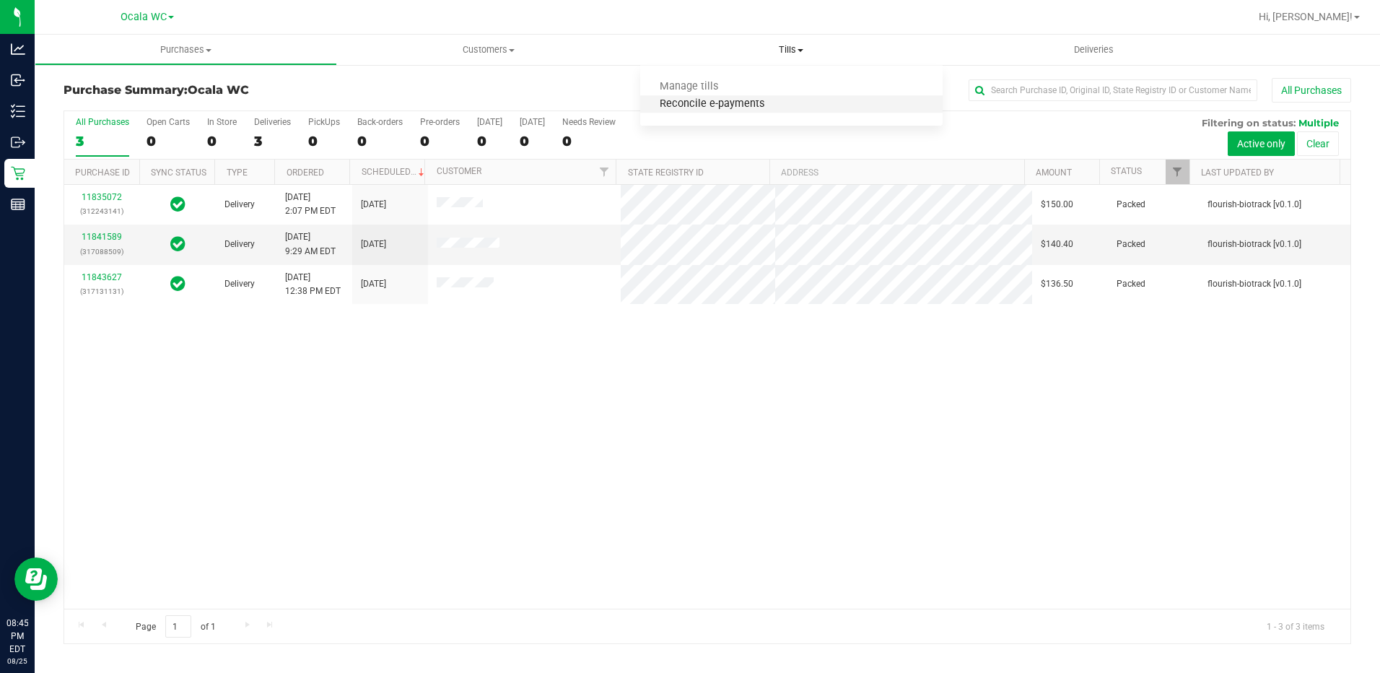
click at [744, 106] on span "Reconcile e-payments" at bounding box center [712, 104] width 144 height 12
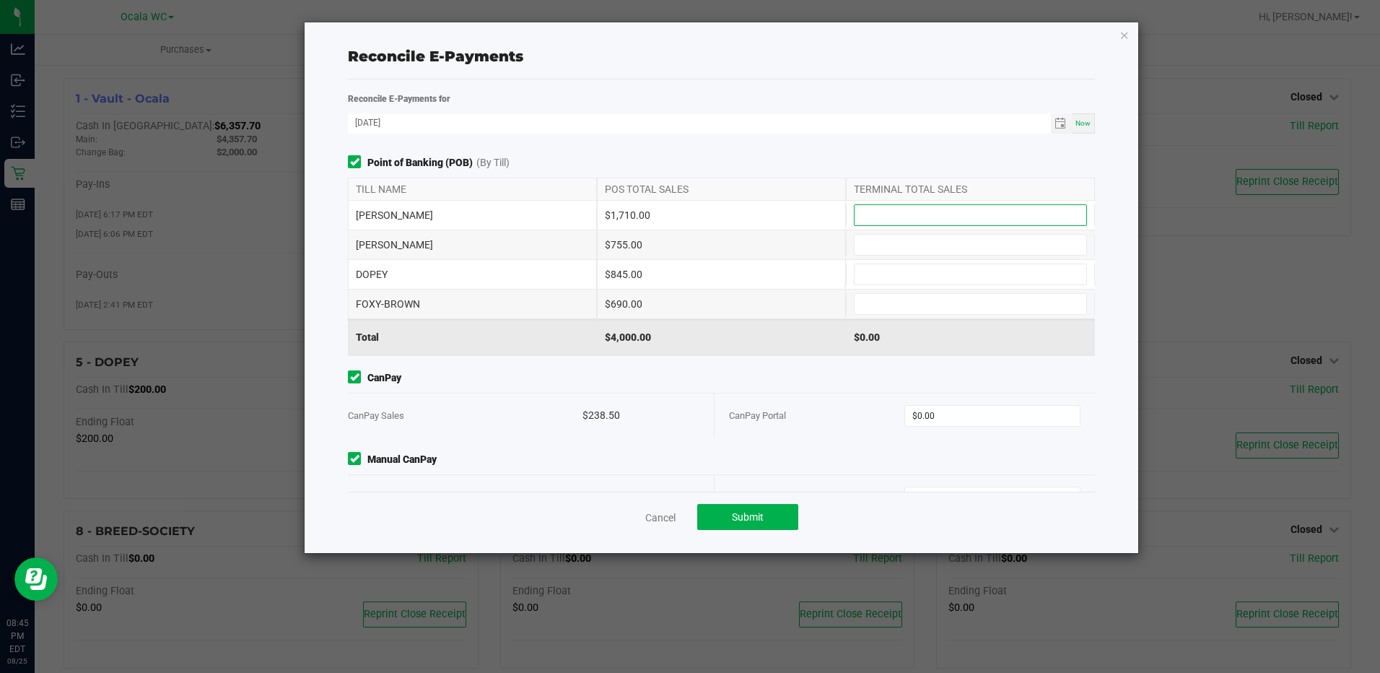
click at [891, 214] on input at bounding box center [970, 215] width 232 height 20
type input "$1,710.00"
type input "$755.00"
type input "$845.00"
type input "$690.00"
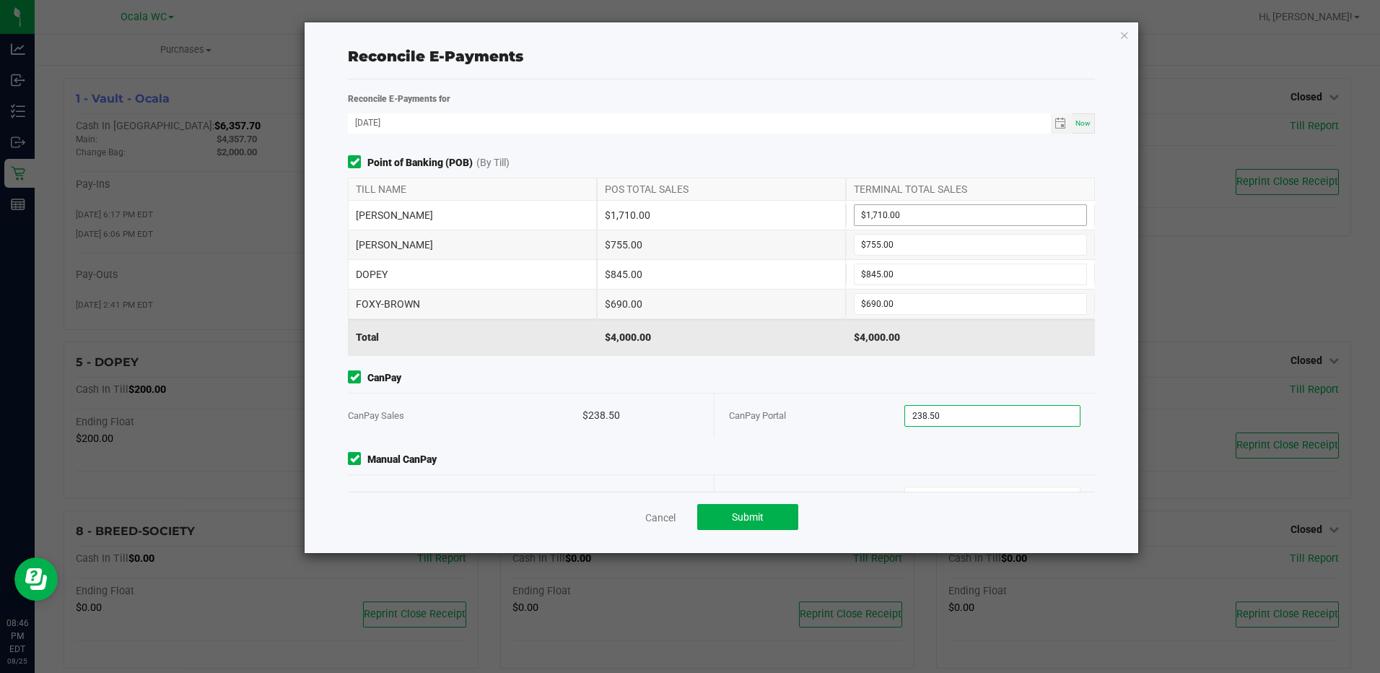
type input "$238.50"
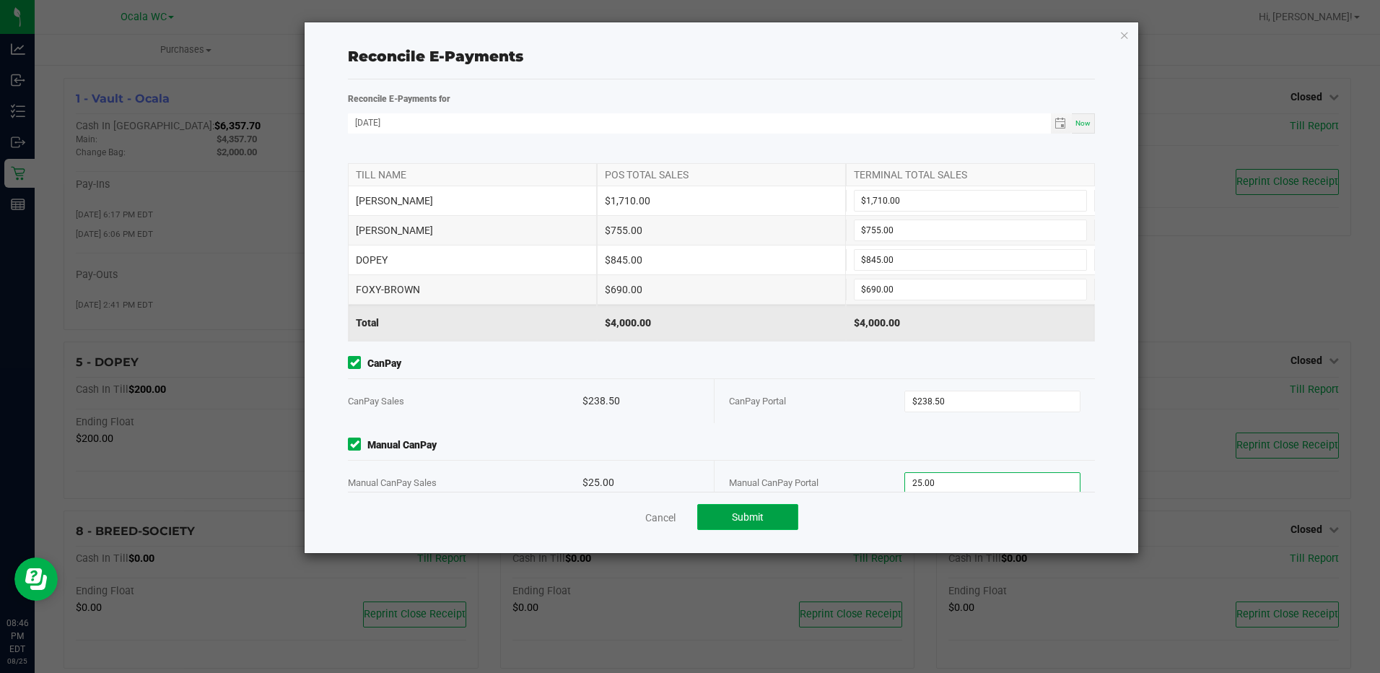
type input "$25.00"
click at [754, 522] on span "Submit" at bounding box center [748, 517] width 32 height 12
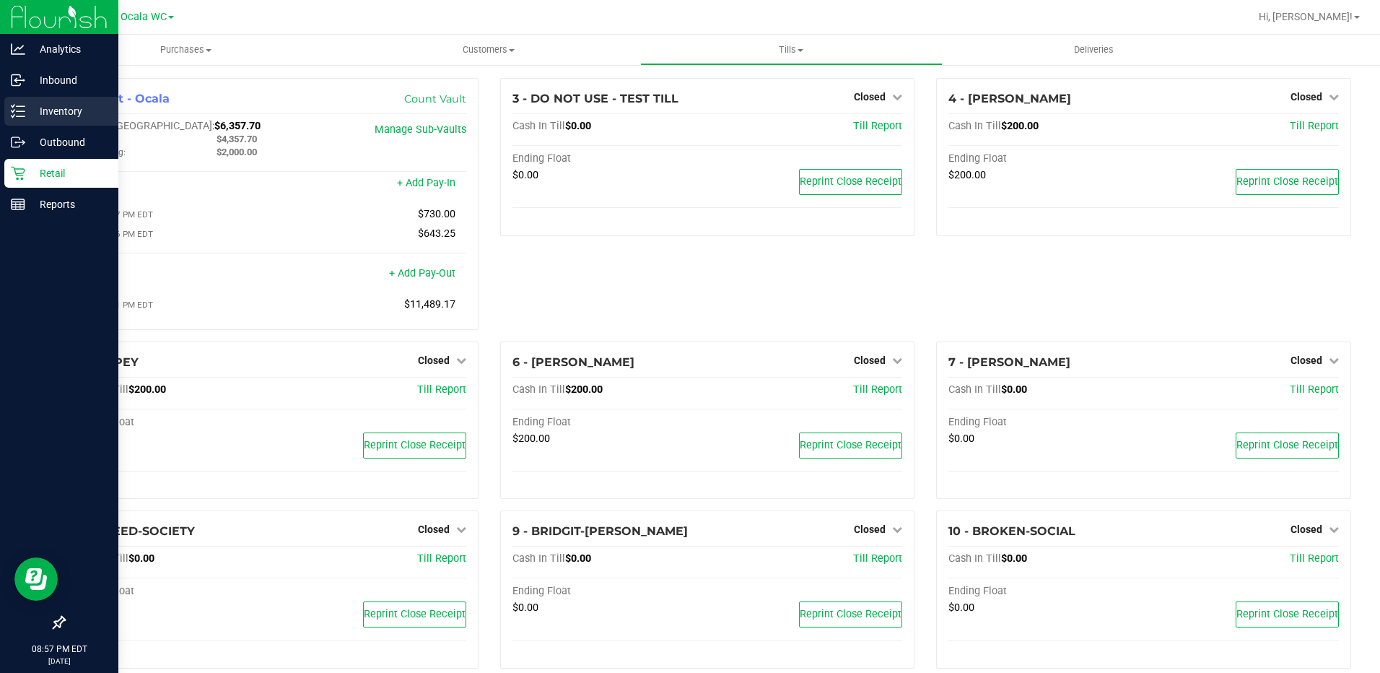
click at [51, 116] on p "Inventory" at bounding box center [68, 110] width 87 height 17
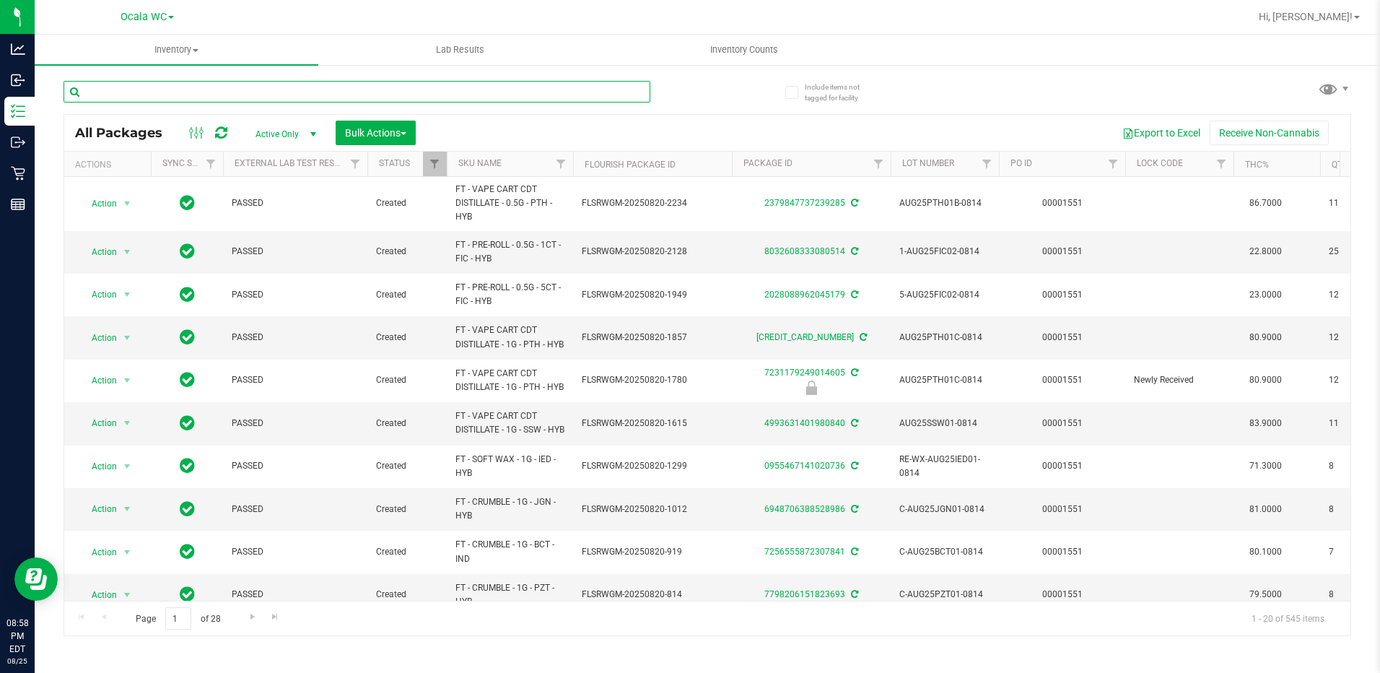
drag, startPoint x: 208, startPoint y: 89, endPoint x: 110, endPoint y: 97, distance: 97.7
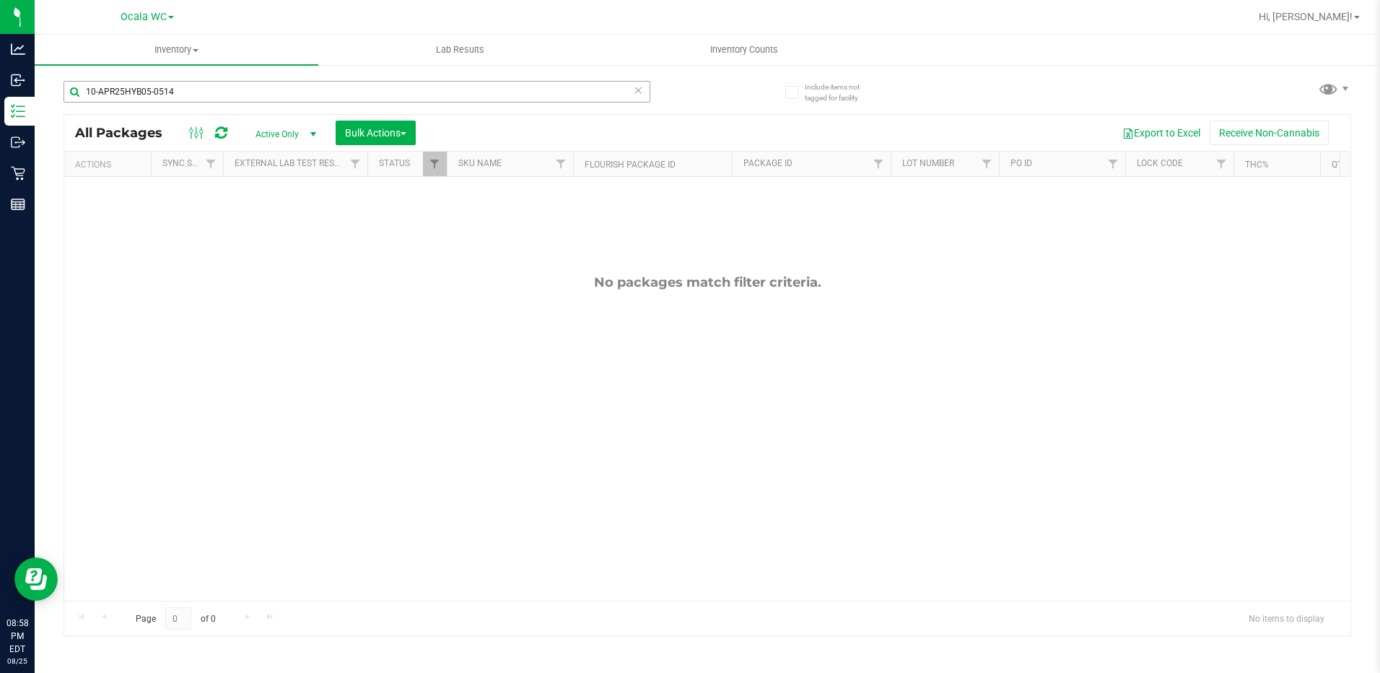
drag, startPoint x: 295, startPoint y: 74, endPoint x: 289, endPoint y: 84, distance: 11.6
click at [295, 74] on div "10-APR25HYB05-0514" at bounding box center [386, 91] width 644 height 46
click at [284, 89] on input "10-APR25HYB05-0514" at bounding box center [357, 92] width 587 height 22
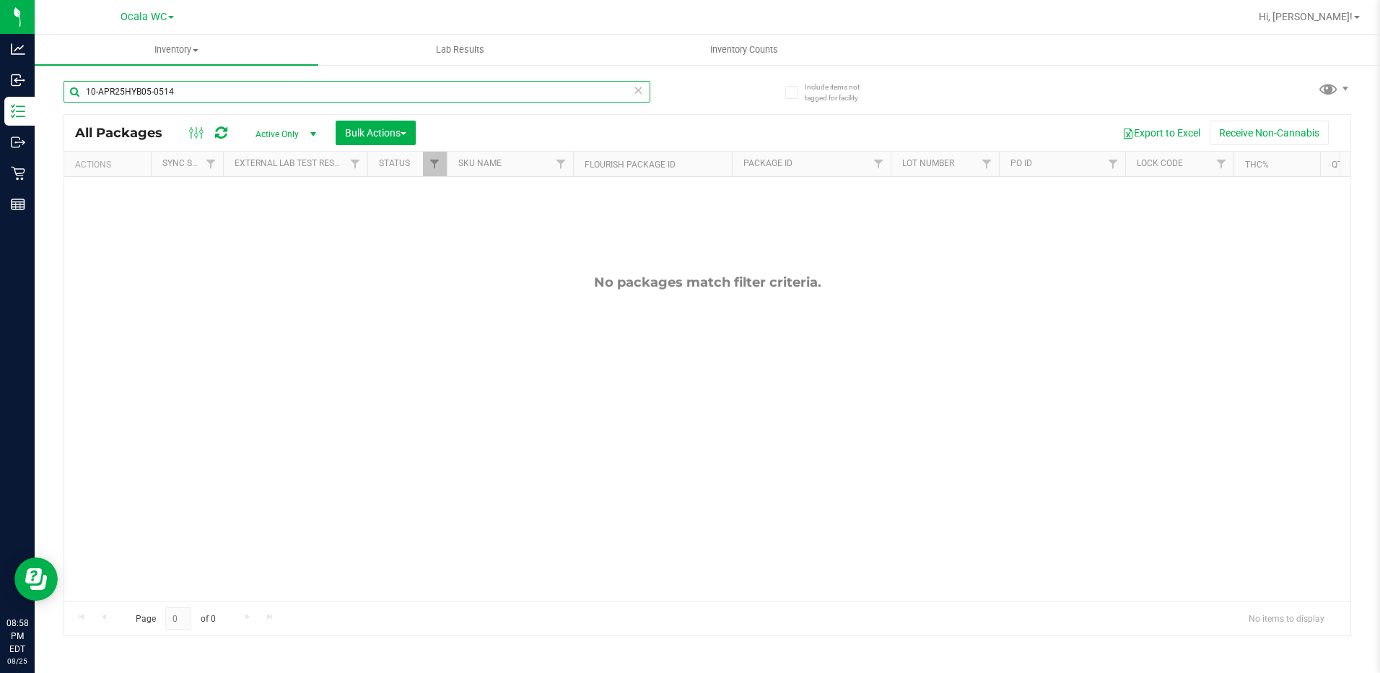
paste input "W-JUN257UP01-0611"
type input "W-JUN257UP01-0611"
click at [1351, 14] on span "Hi, [PERSON_NAME]!" at bounding box center [1306, 17] width 94 height 12
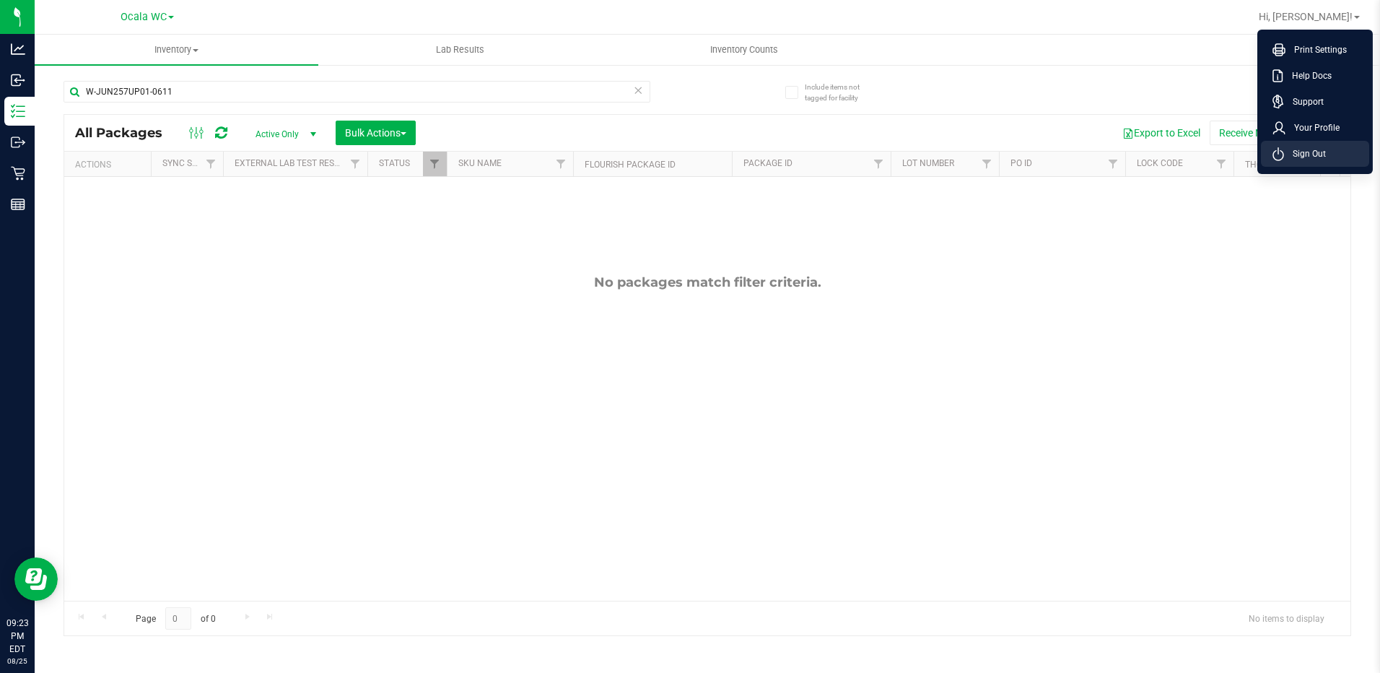
click at [1312, 161] on li "Sign Out" at bounding box center [1315, 154] width 108 height 26
